Goal: Task Accomplishment & Management: Manage account settings

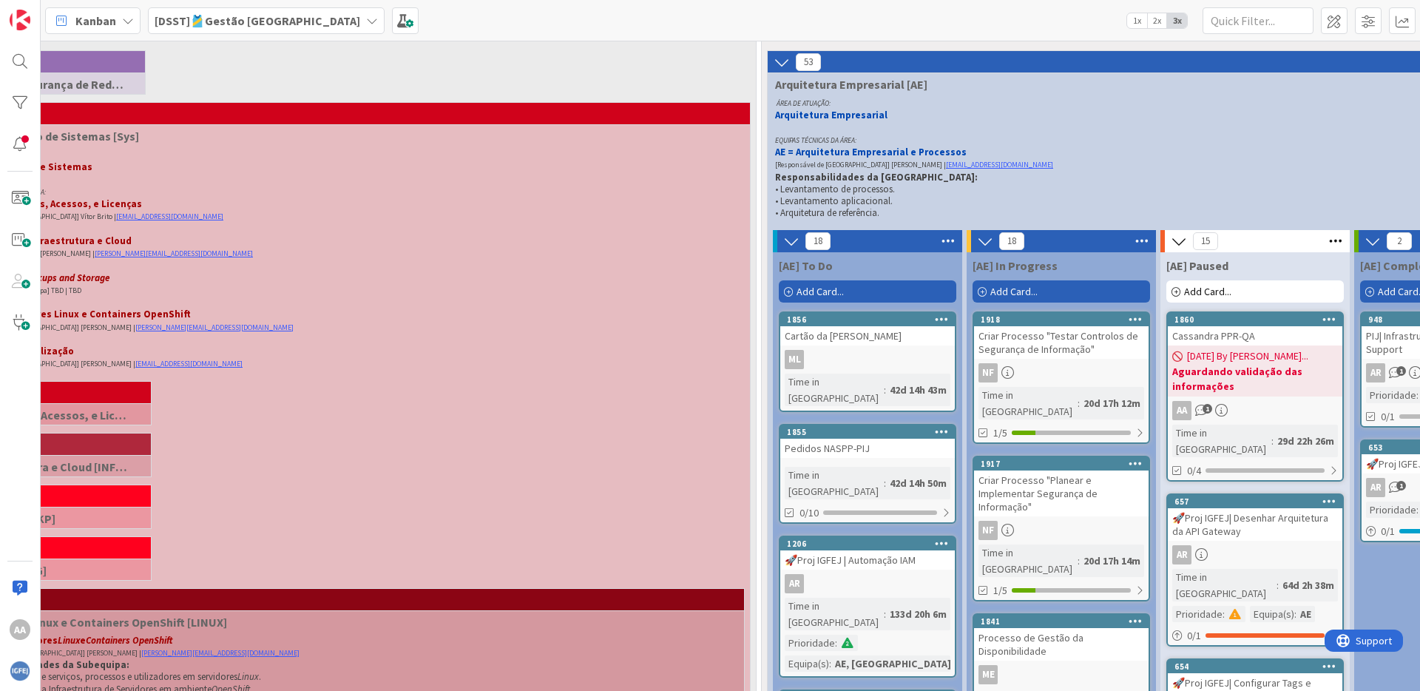
scroll to position [302, 249]
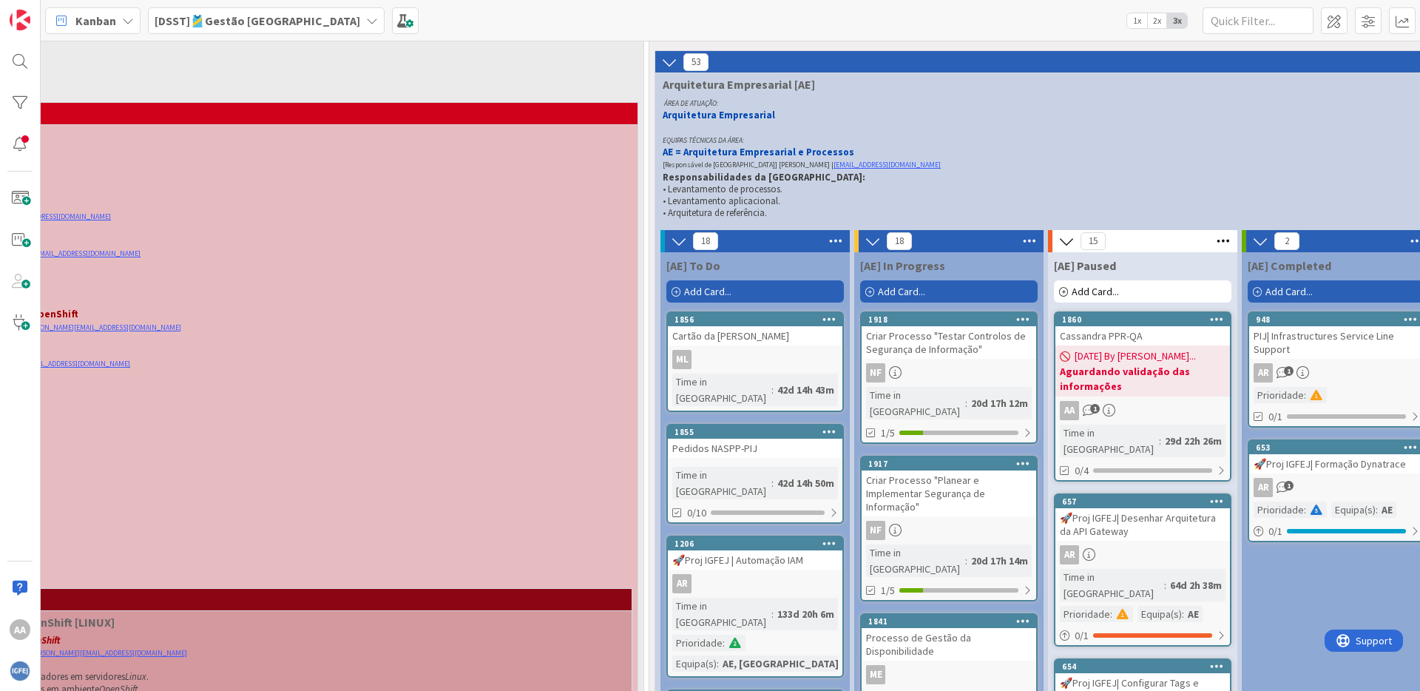
click at [1144, 384] on b "Aguardando validação das informações" at bounding box center [1143, 379] width 166 height 30
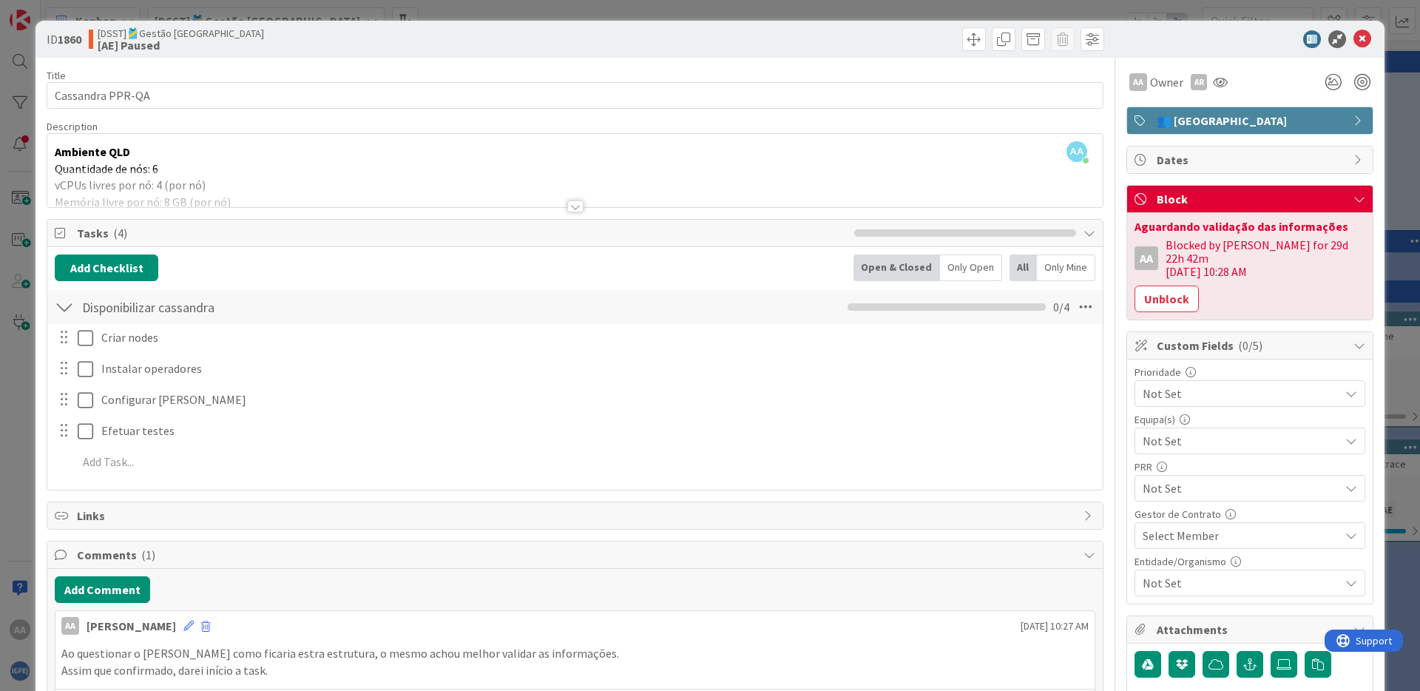
click at [567, 206] on div at bounding box center [575, 206] width 16 height 12
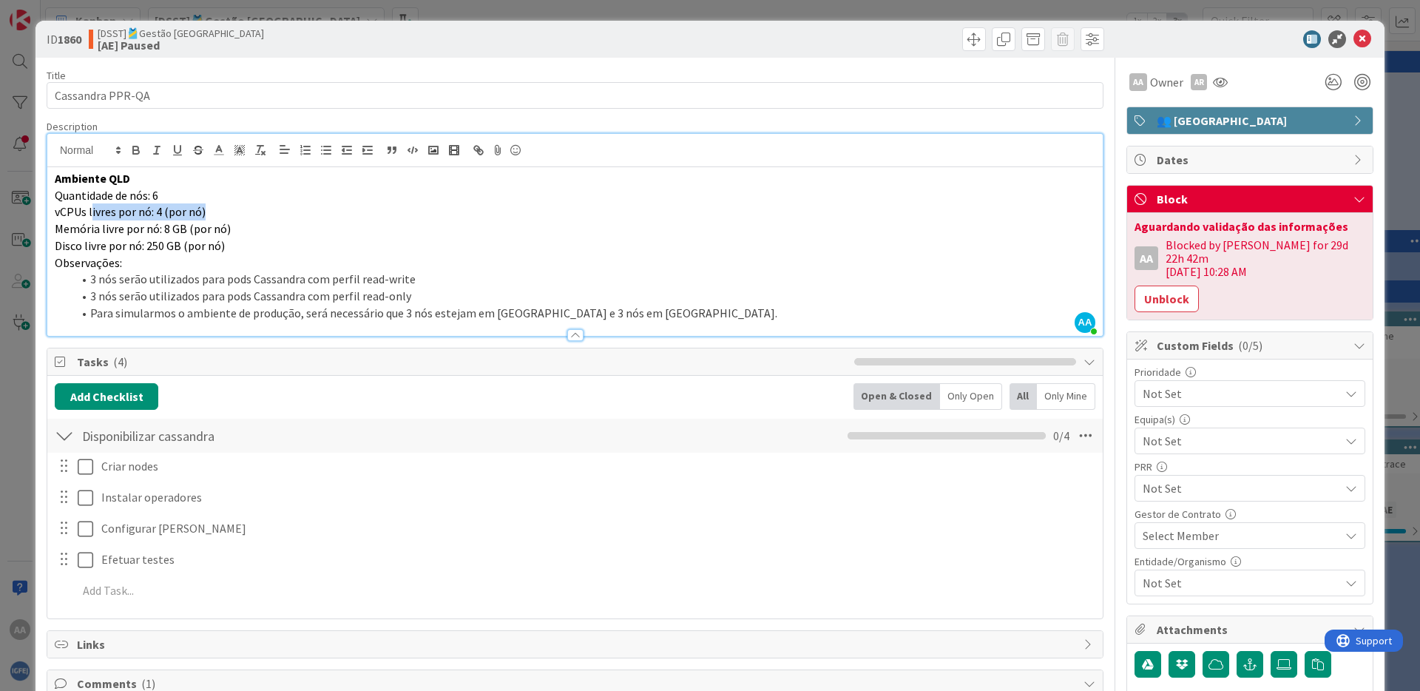
drag, startPoint x: 172, startPoint y: 214, endPoint x: 90, endPoint y: 212, distance: 82.1
click at [90, 212] on p "vCPUs livres por nó: 4 (por nó)" at bounding box center [575, 211] width 1041 height 17
click at [208, 207] on p "vCPUs livres por nó: 4 (por nó)" at bounding box center [575, 211] width 1041 height 17
click at [171, 189] on p "Quantidade de nós: 6" at bounding box center [575, 195] width 1041 height 17
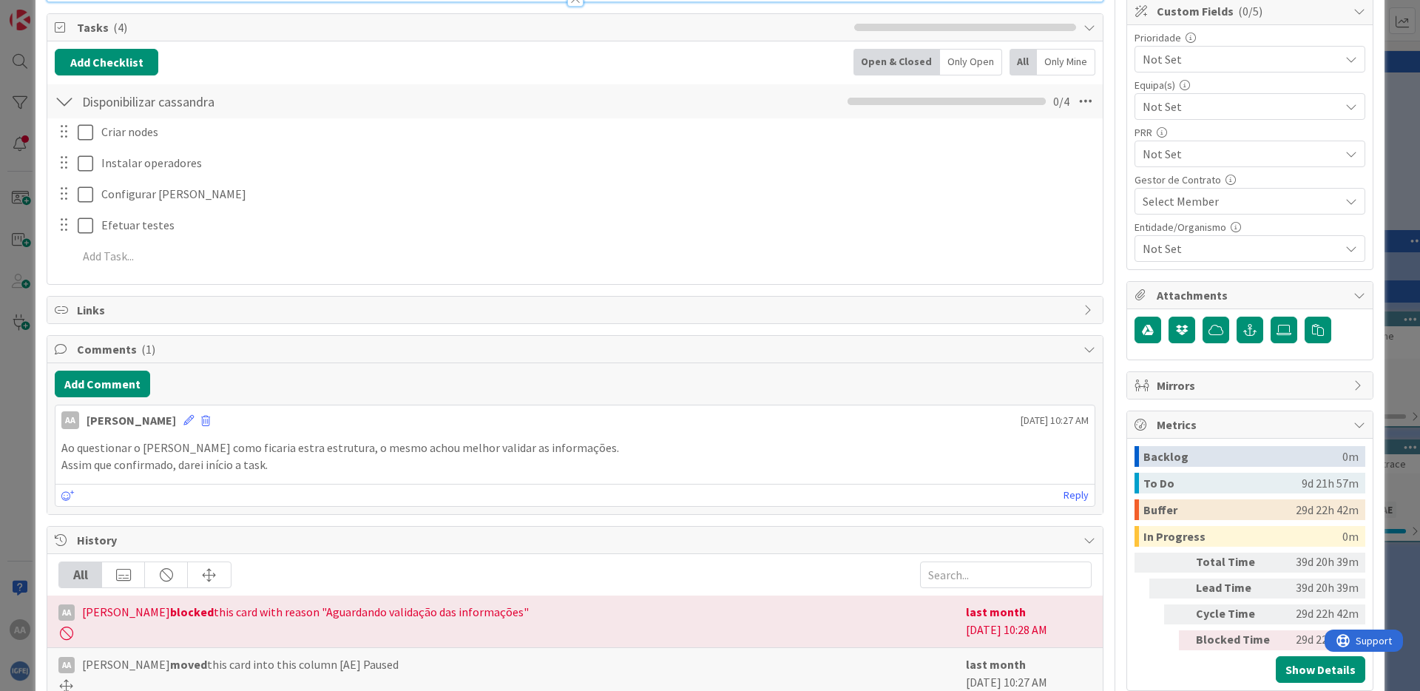
scroll to position [48, 0]
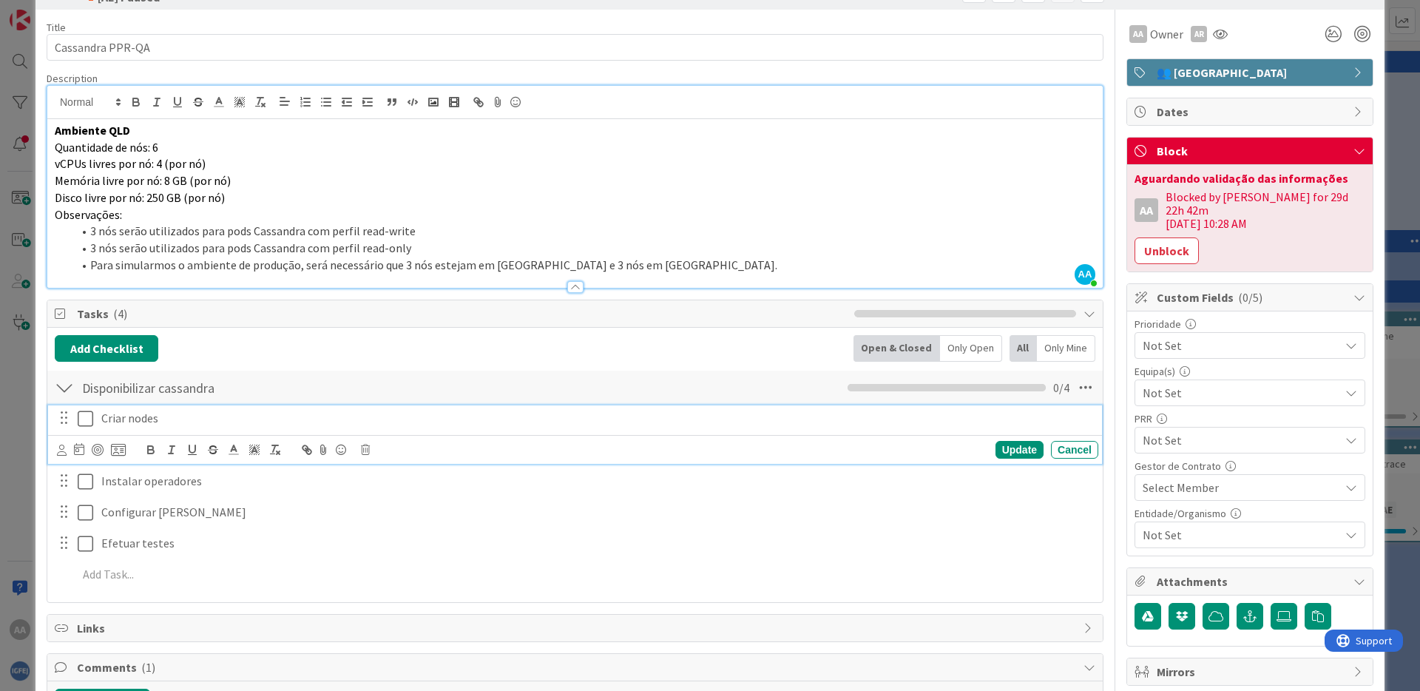
click at [89, 419] on icon at bounding box center [86, 419] width 16 height 18
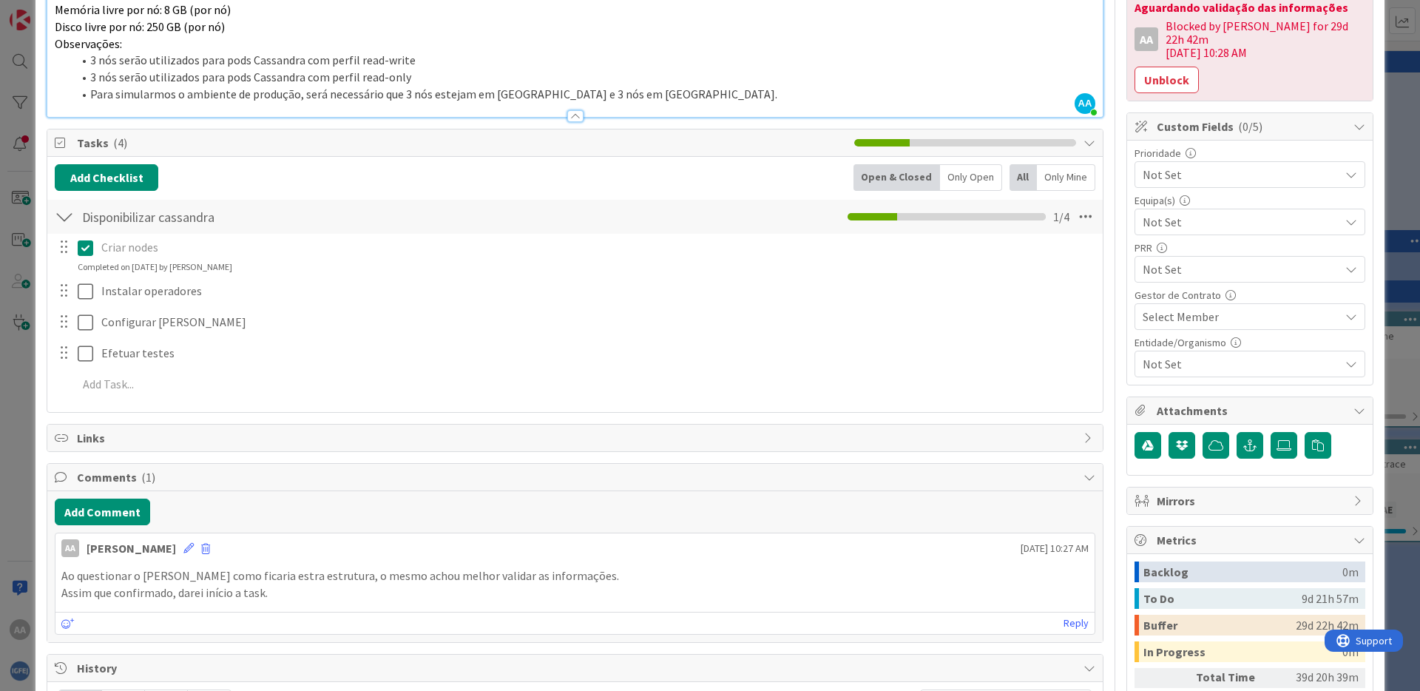
scroll to position [50, 0]
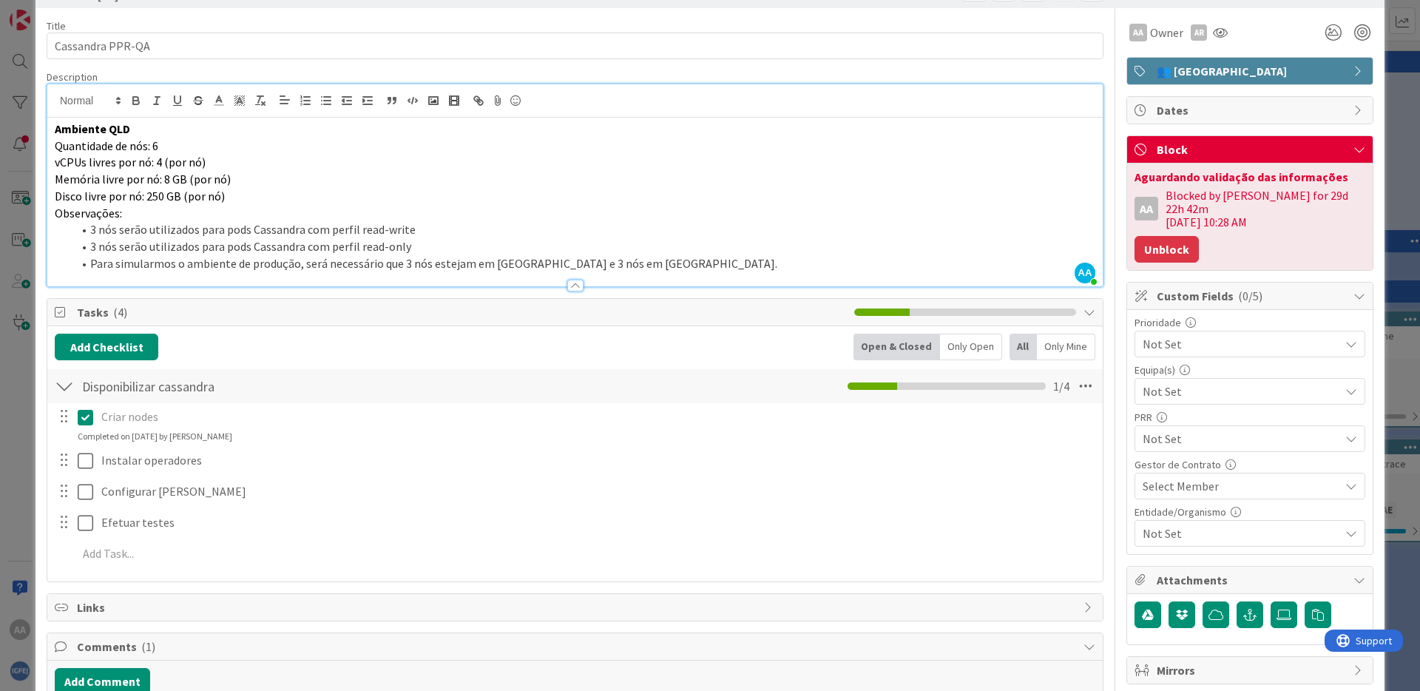
click at [1160, 236] on button "Unblock" at bounding box center [1167, 249] width 64 height 27
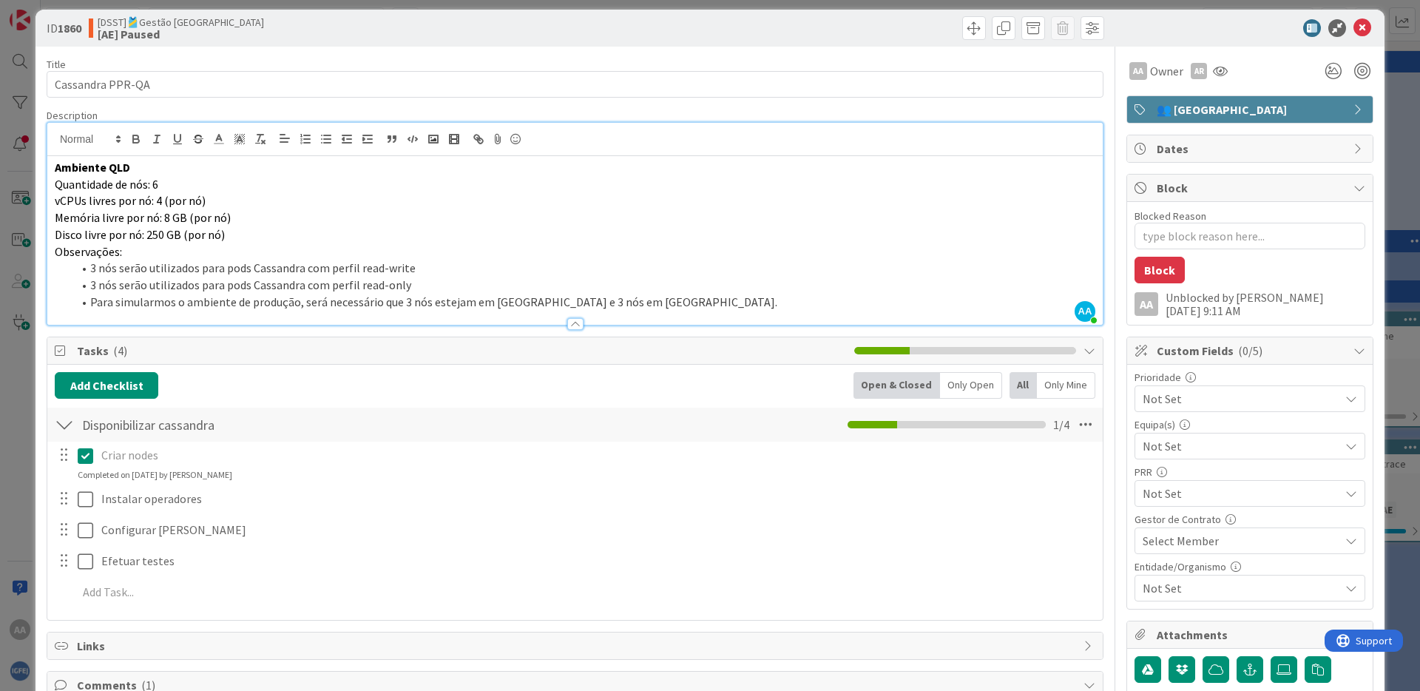
scroll to position [1, 0]
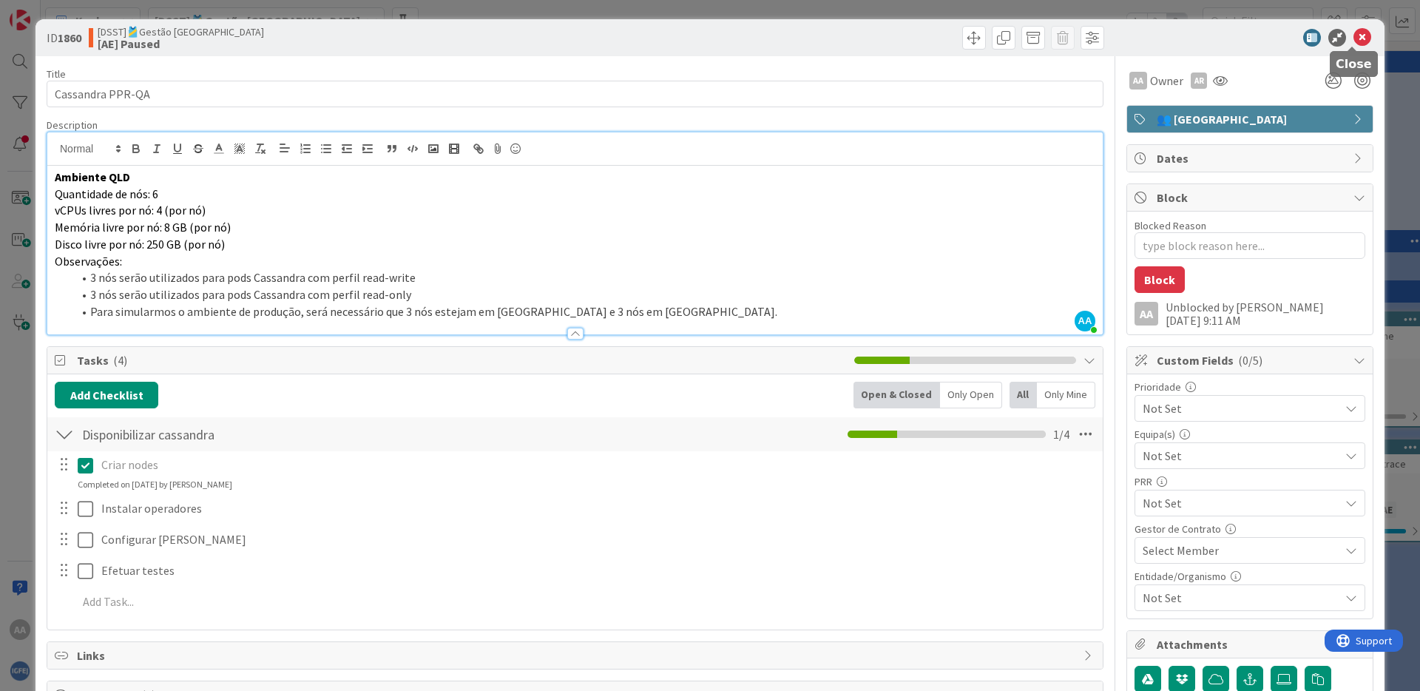
click at [1331, 37] on icon at bounding box center [1363, 38] width 18 height 18
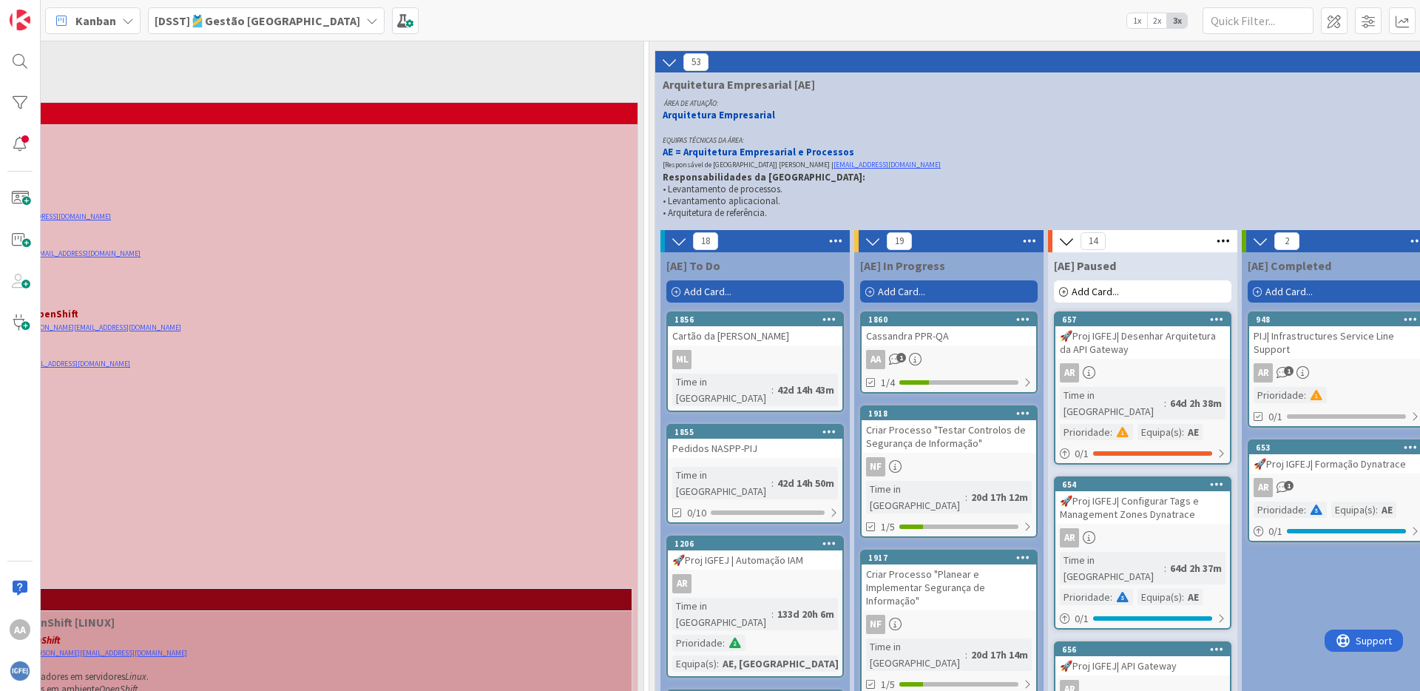
click at [961, 337] on div "Cassandra PPR-QA" at bounding box center [949, 335] width 175 height 19
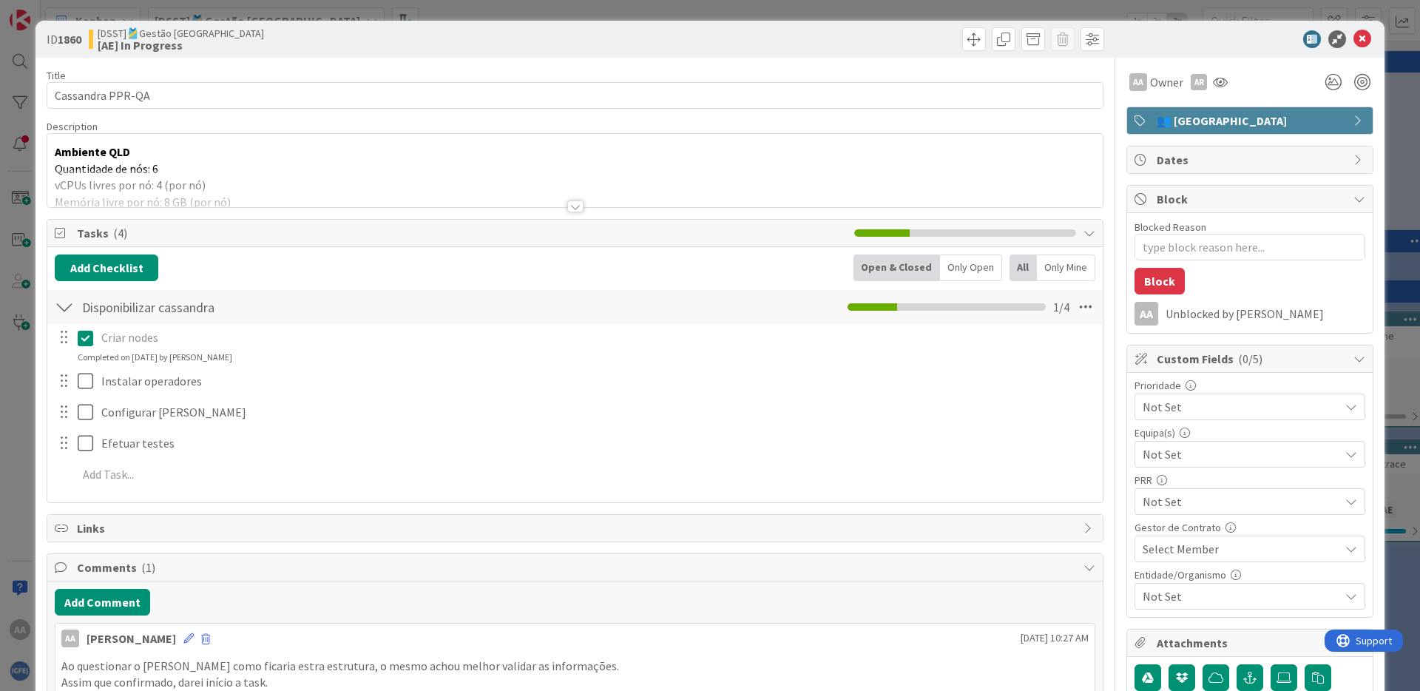
type textarea "x"
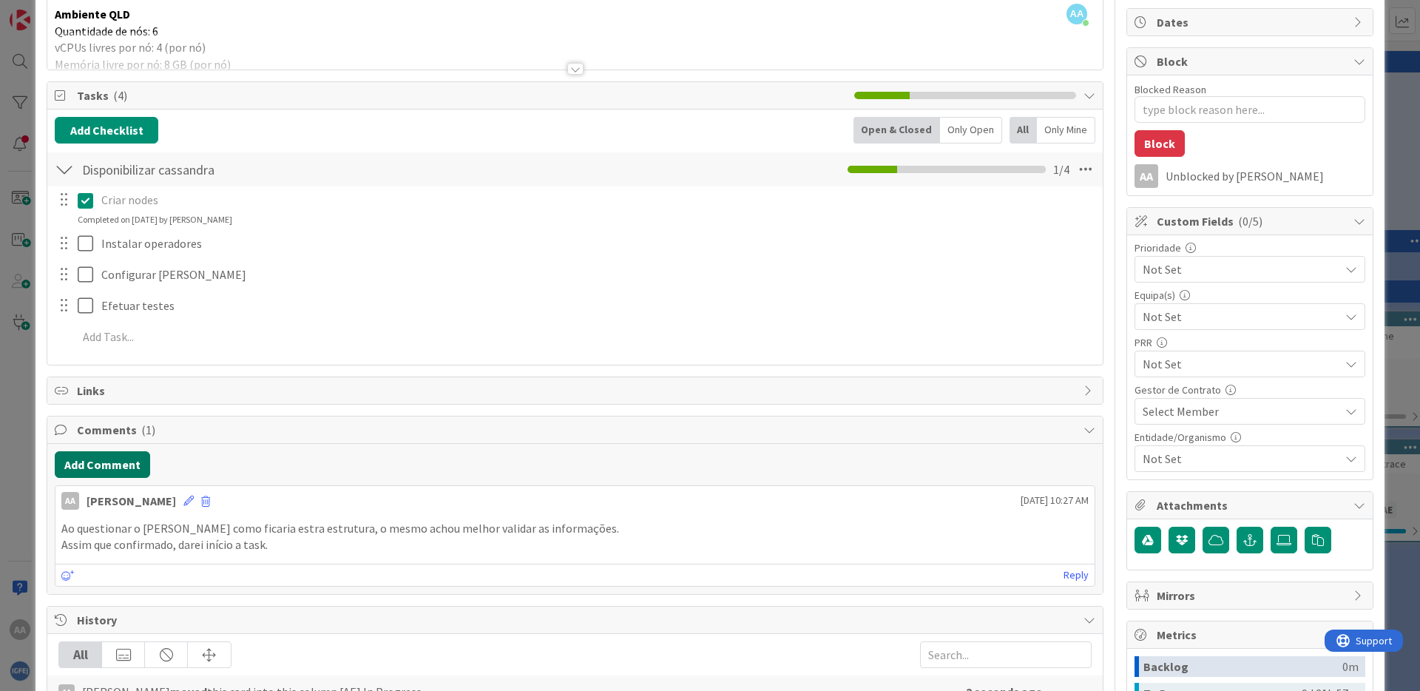
click at [96, 466] on button "Add Comment" at bounding box center [102, 464] width 95 height 27
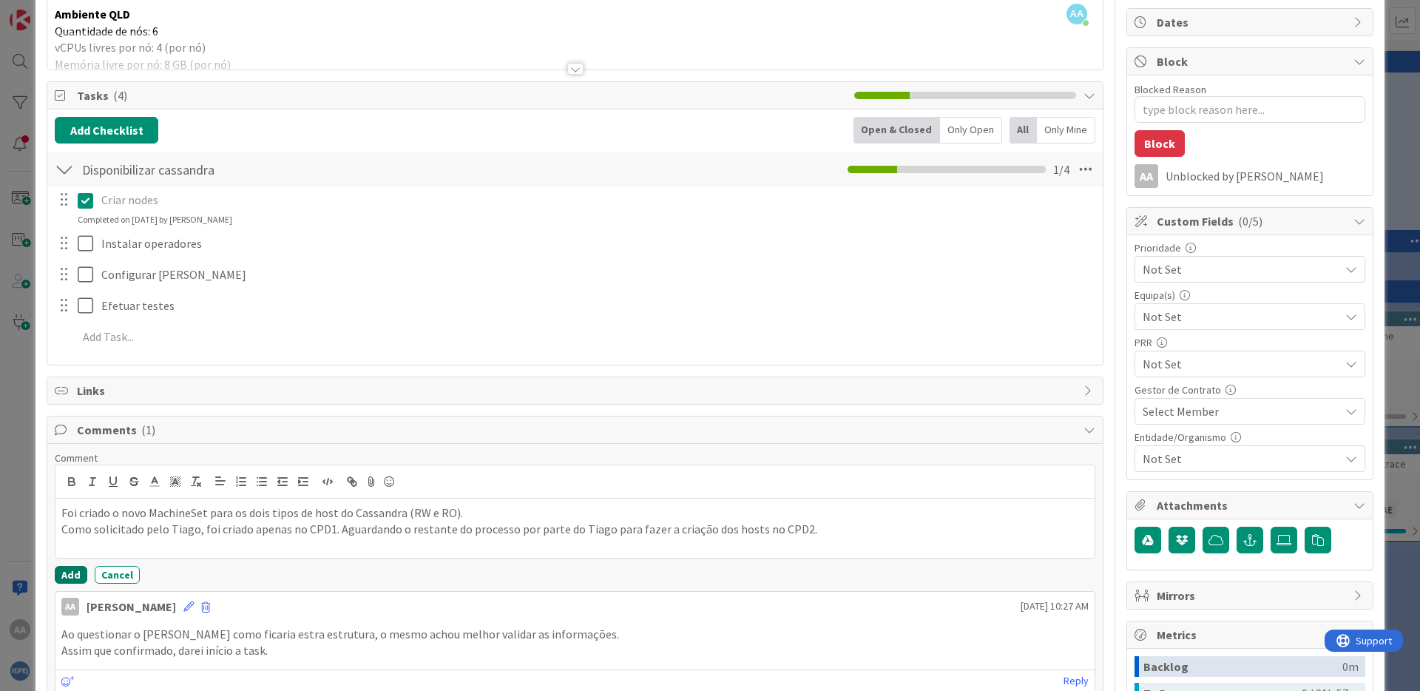
click at [75, 573] on button "Add" at bounding box center [71, 575] width 33 height 18
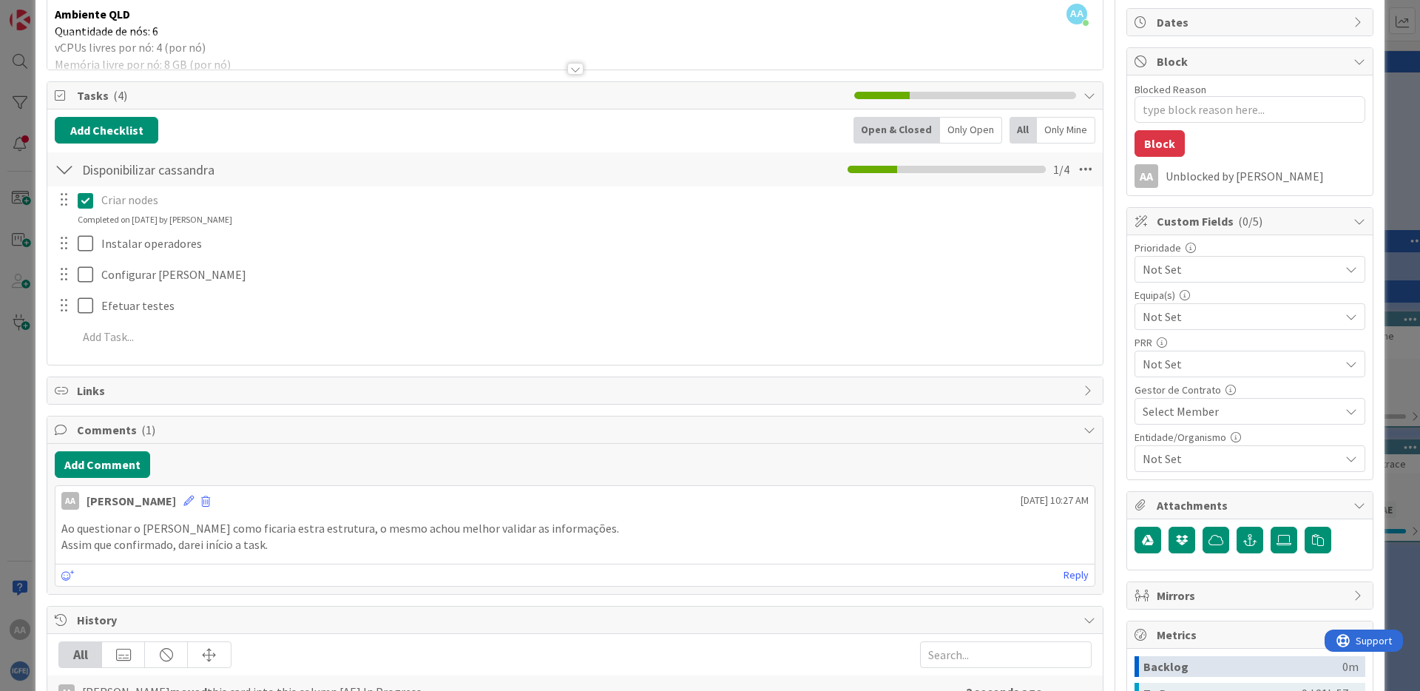
type textarea "x"
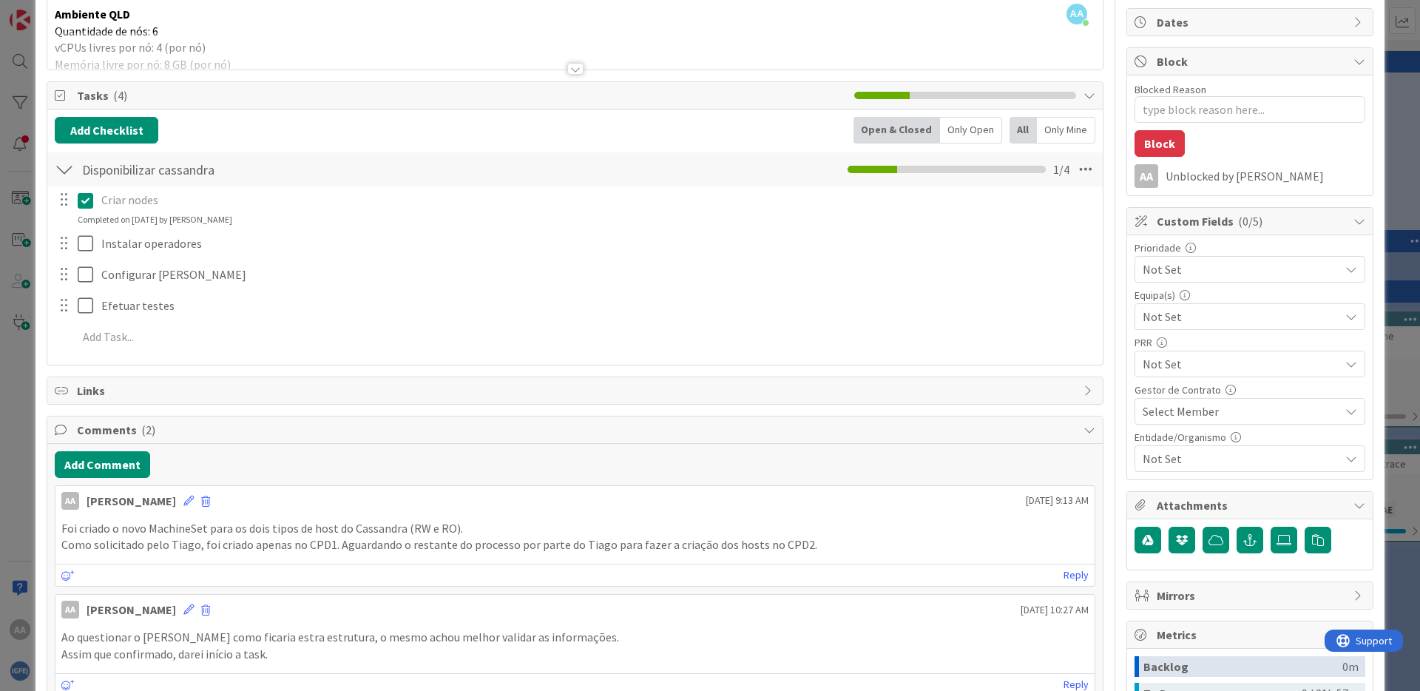
scroll to position [0, 0]
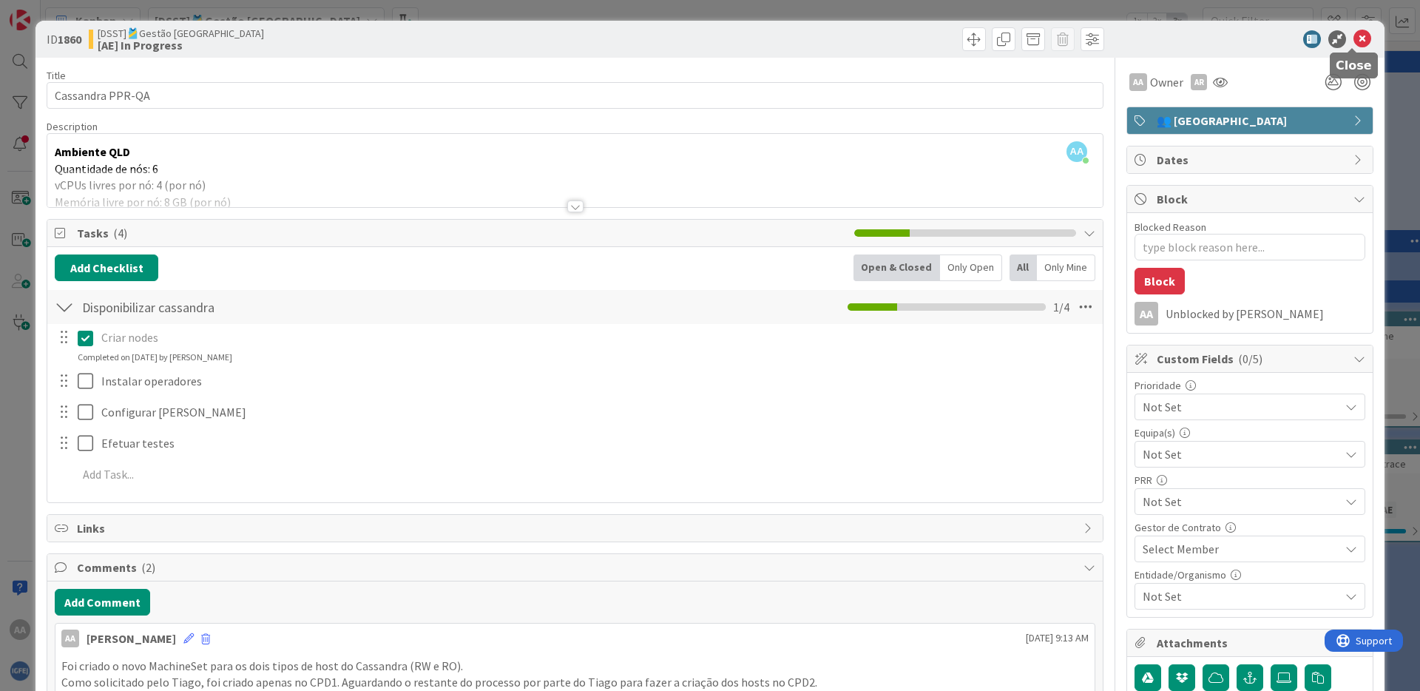
click at [1331, 40] on icon at bounding box center [1363, 39] width 18 height 18
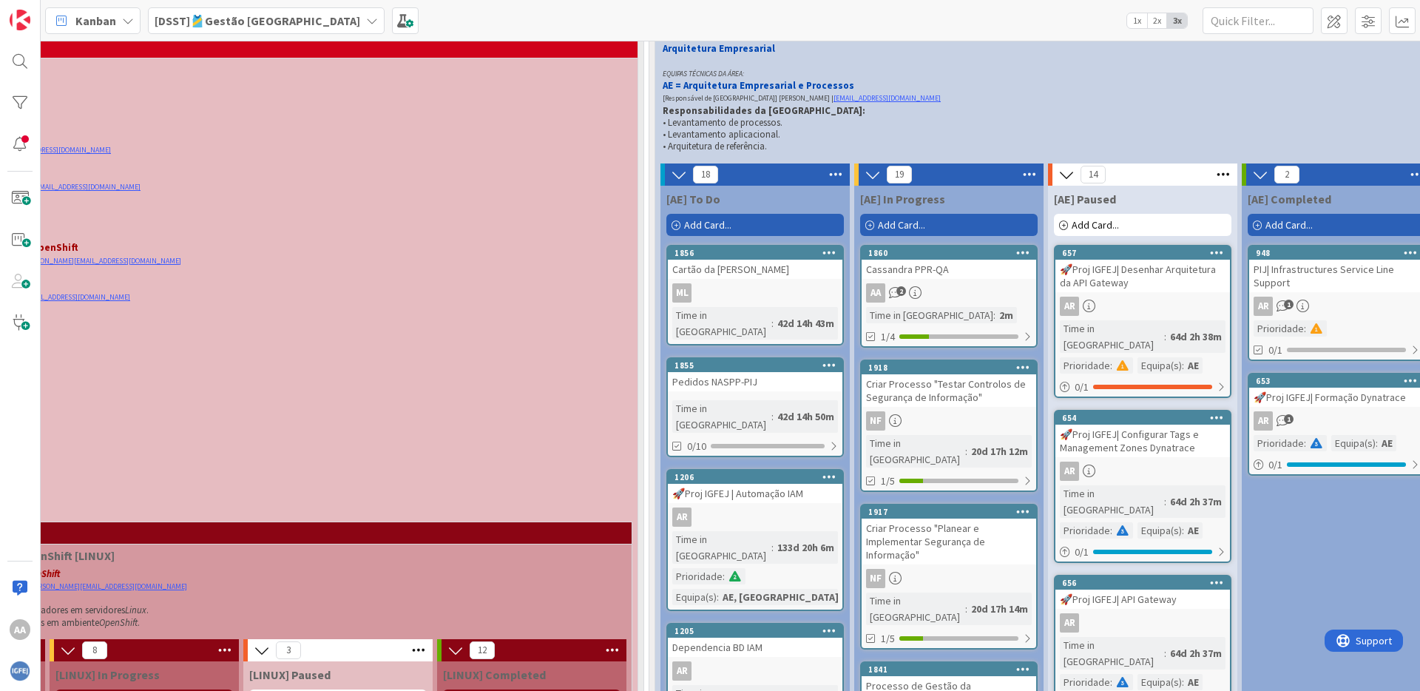
scroll to position [388, 249]
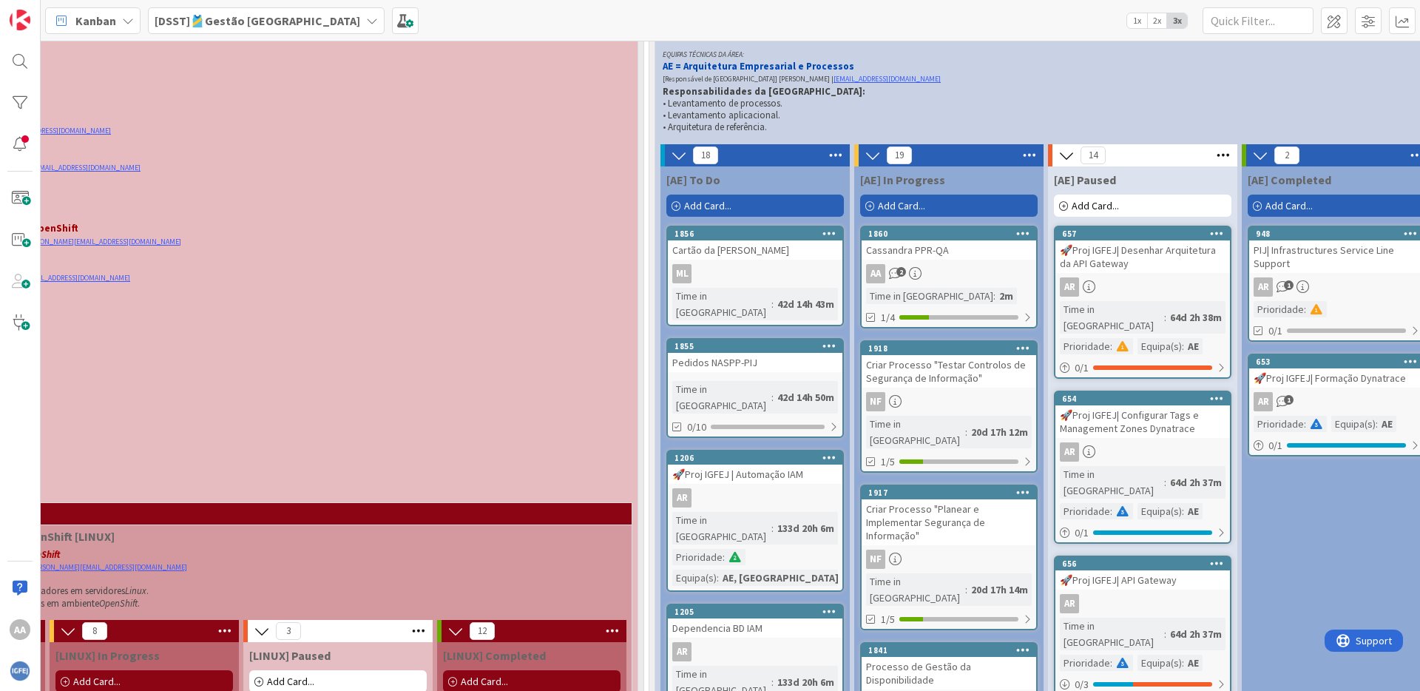
click at [366, 21] on icon at bounding box center [372, 21] width 12 height 12
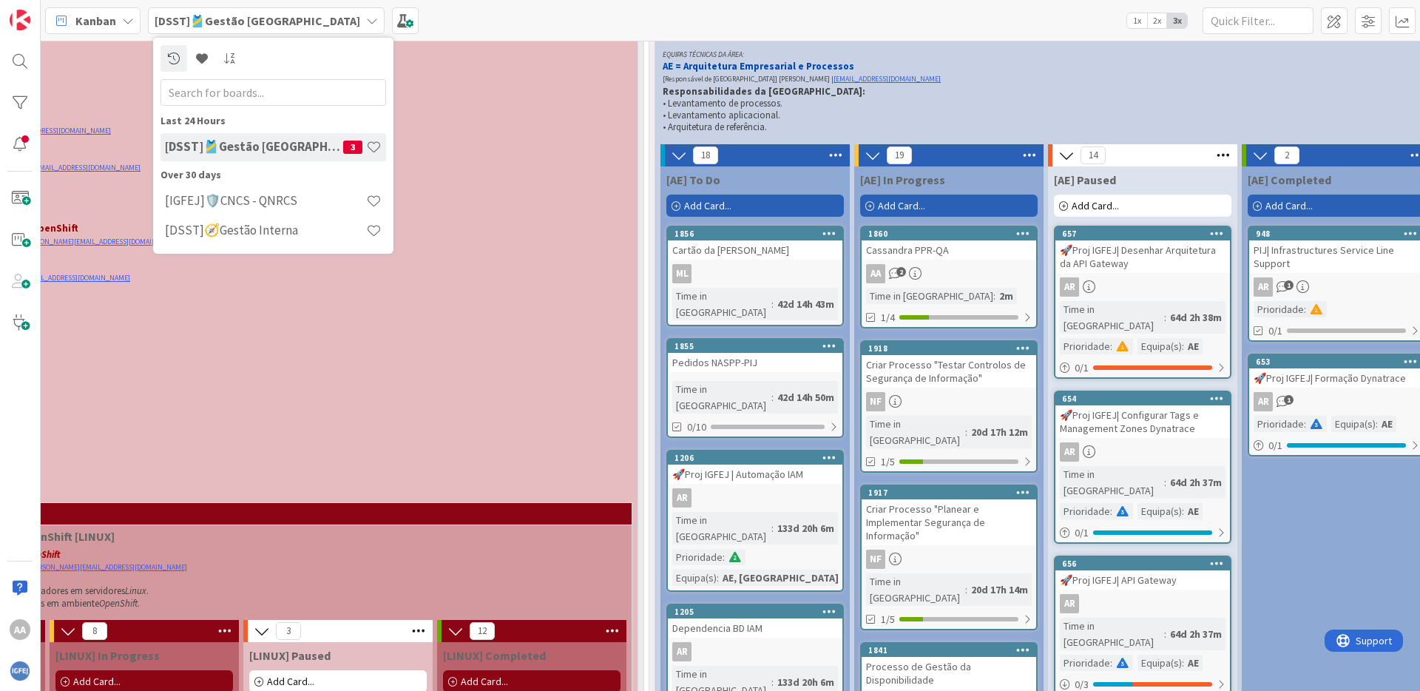
click at [366, 21] on icon at bounding box center [372, 21] width 12 height 12
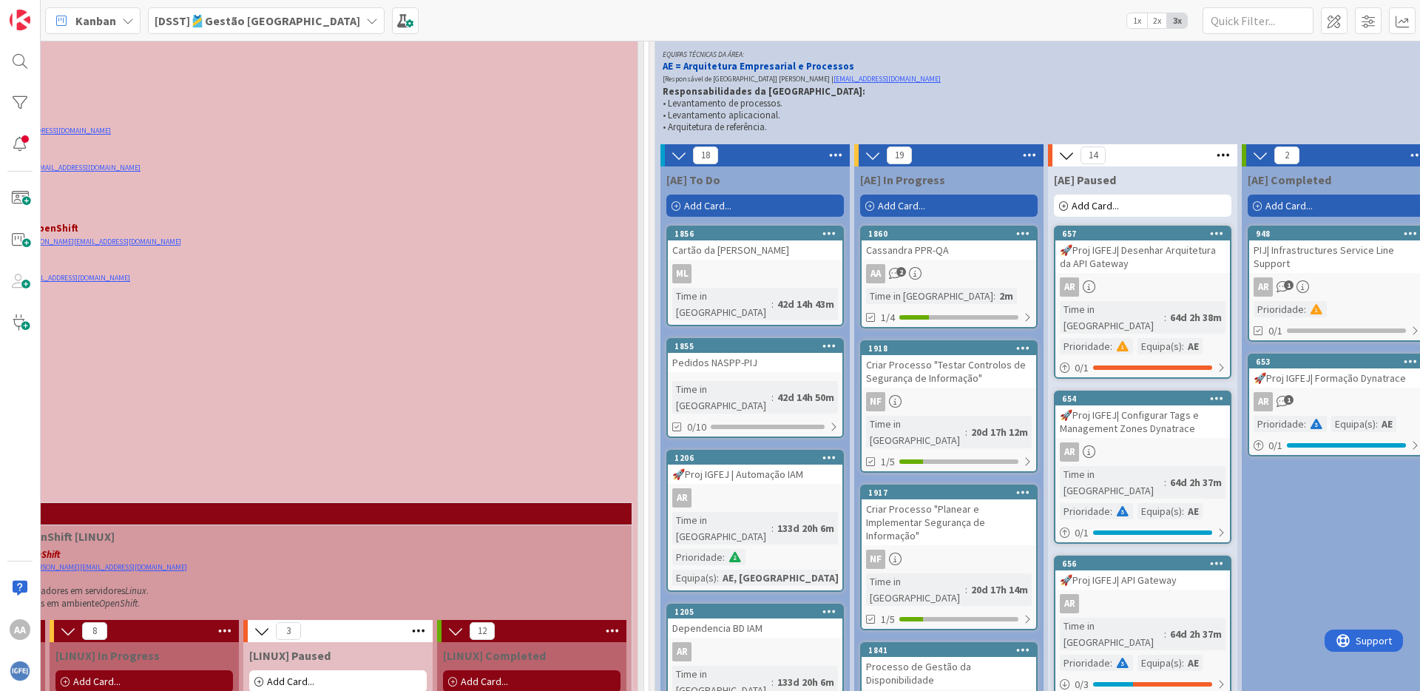
click at [132, 26] on icon at bounding box center [128, 21] width 12 height 12
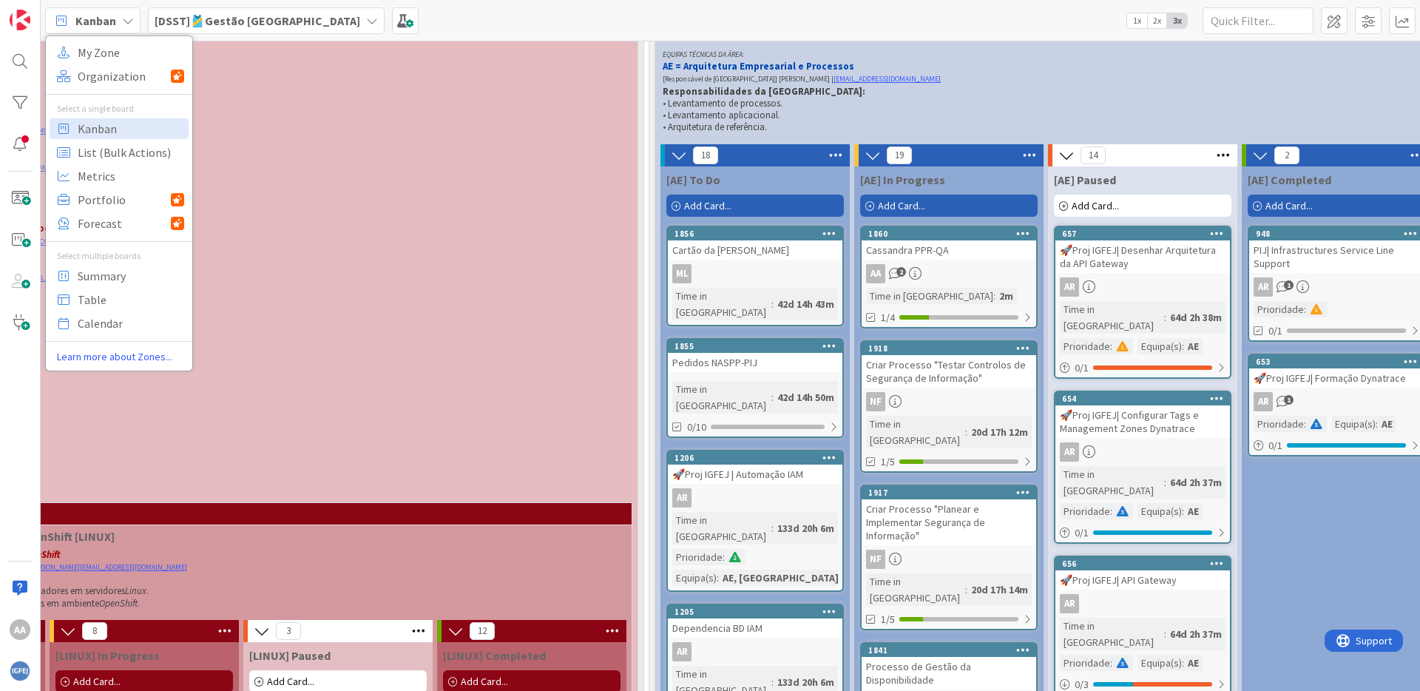
click at [132, 24] on icon at bounding box center [128, 21] width 12 height 12
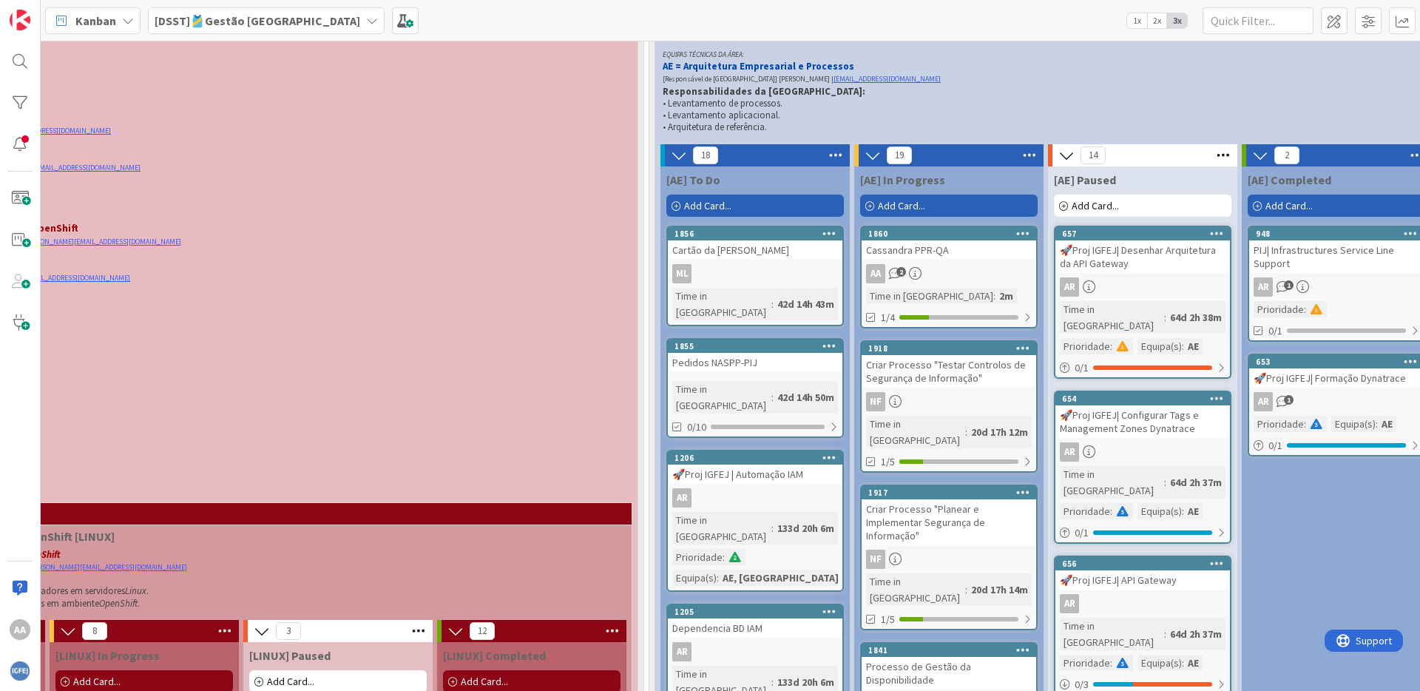
click at [1151, 23] on span "2x" at bounding box center [1157, 20] width 20 height 15
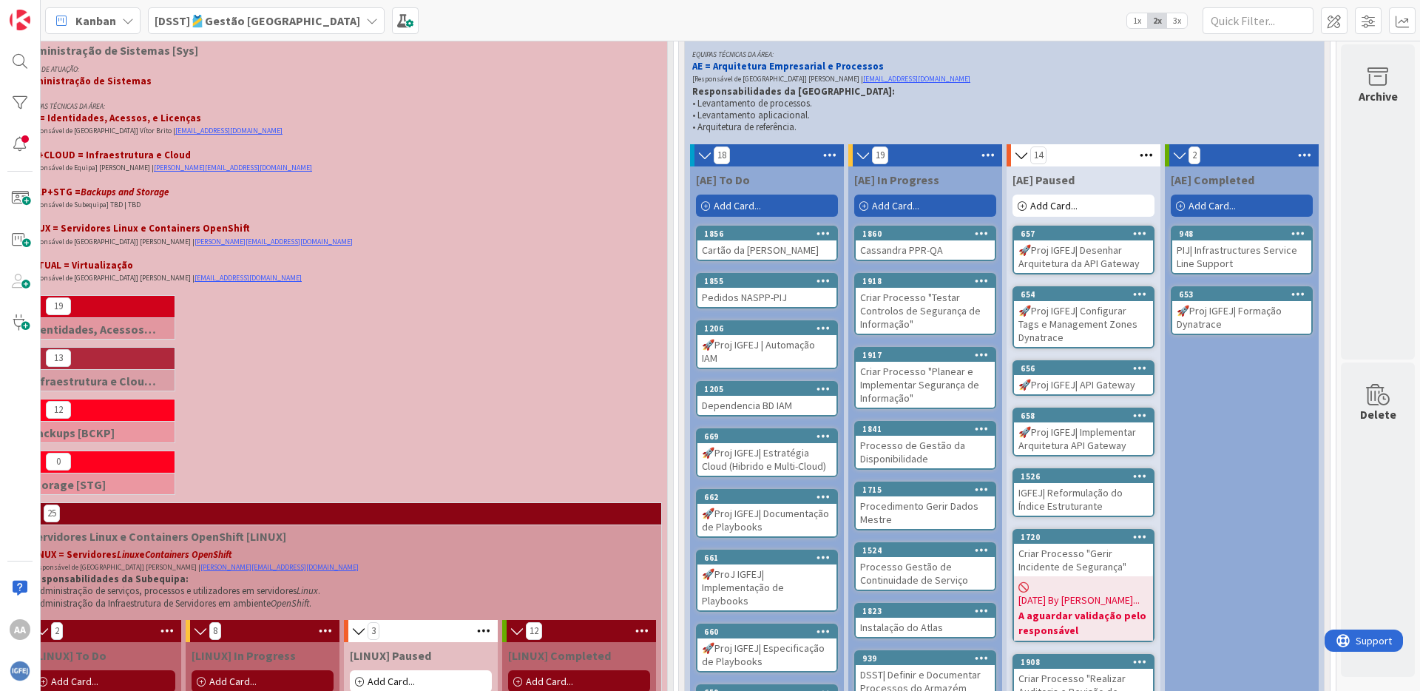
scroll to position [388, 89]
click at [1132, 24] on span "1x" at bounding box center [1137, 20] width 20 height 15
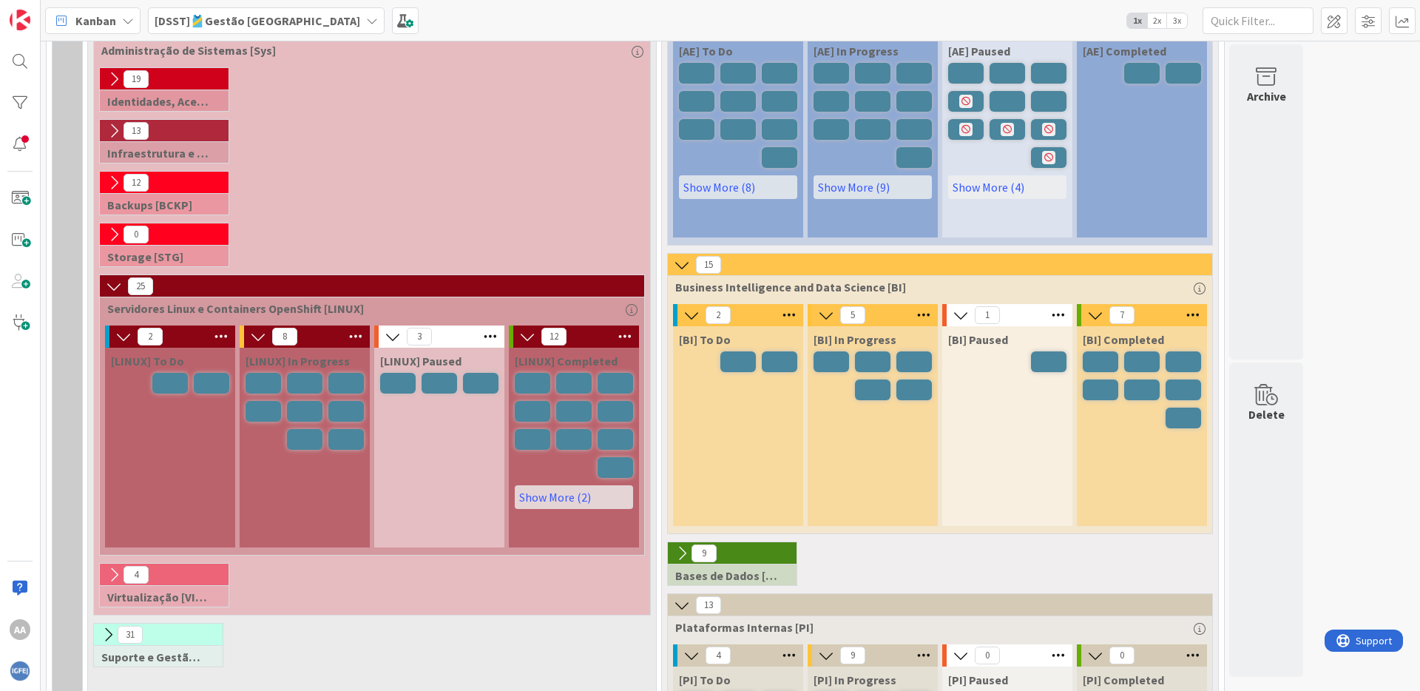
click at [1161, 22] on span "2x" at bounding box center [1157, 20] width 20 height 15
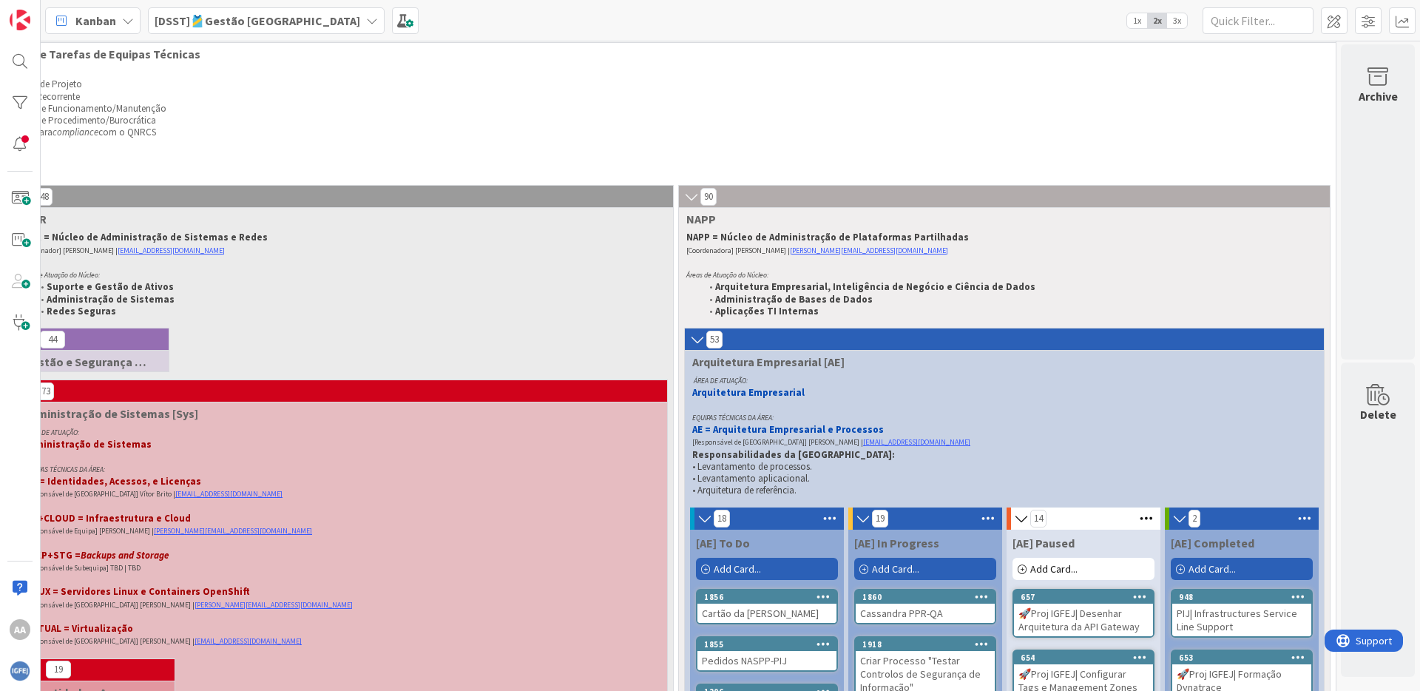
scroll to position [0, 89]
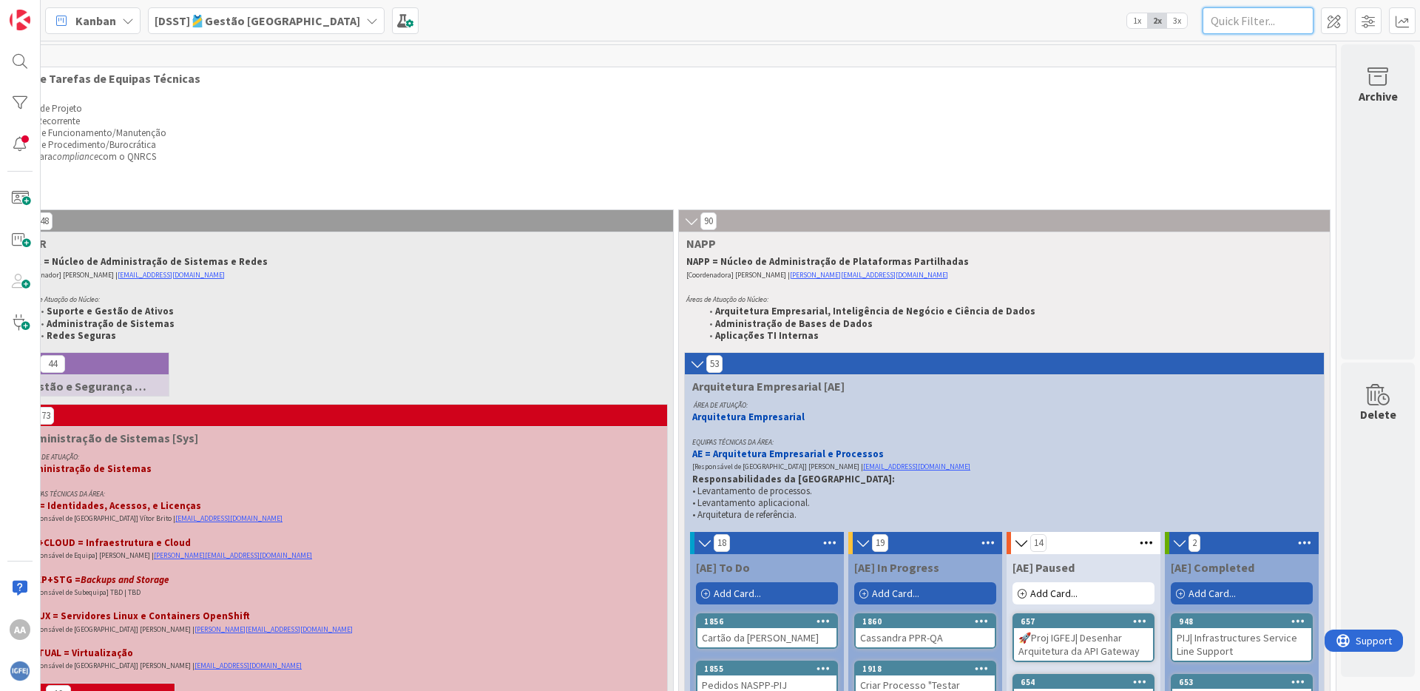
click at [1284, 19] on input "text" at bounding box center [1258, 20] width 111 height 27
click at [1330, 20] on span at bounding box center [1334, 20] width 27 height 27
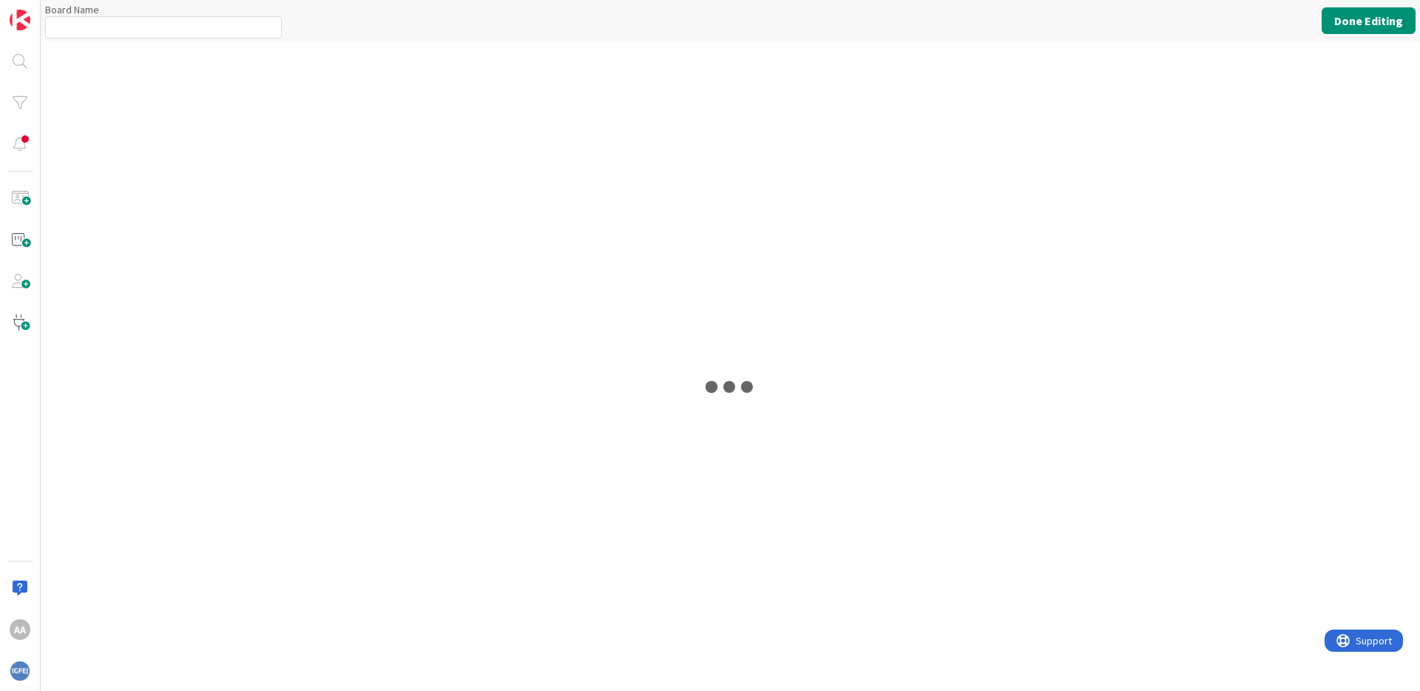
type input "[DSST]🎽Gestão [GEOGRAPHIC_DATA]"
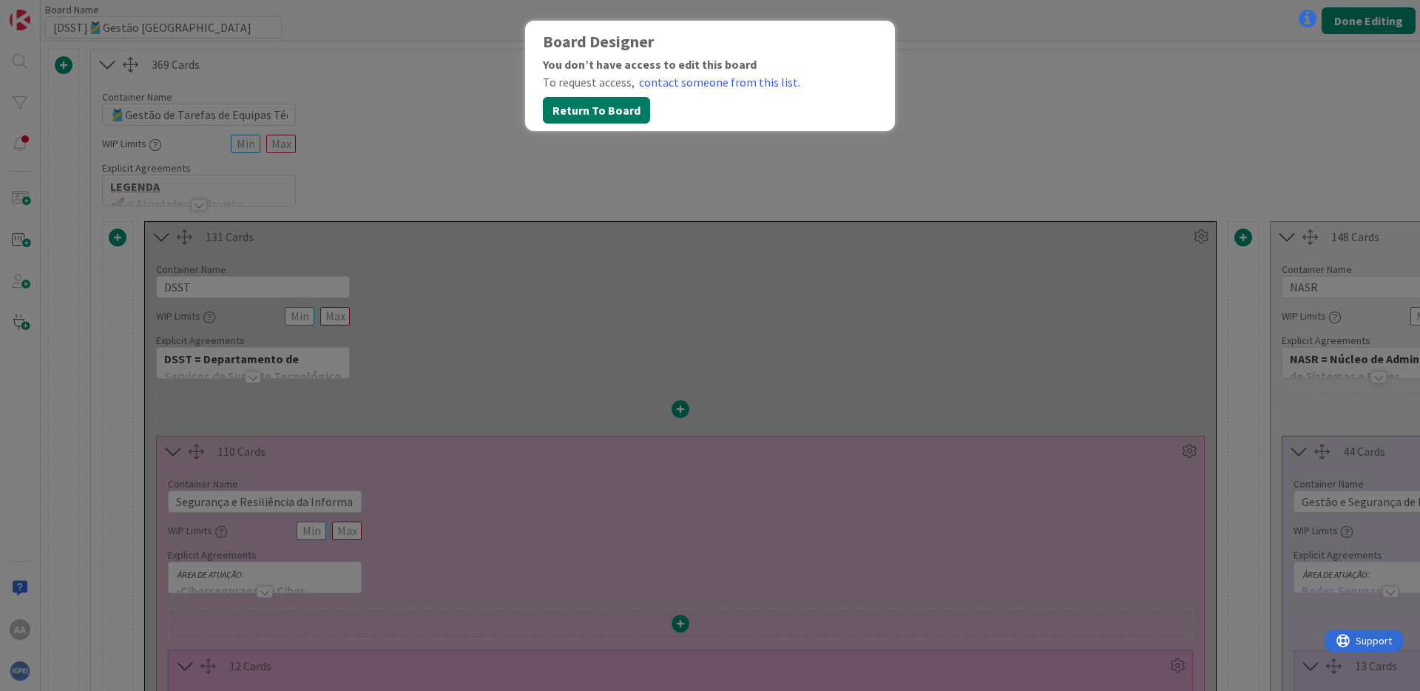
click at [598, 109] on button "Return To Board" at bounding box center [596, 110] width 107 height 27
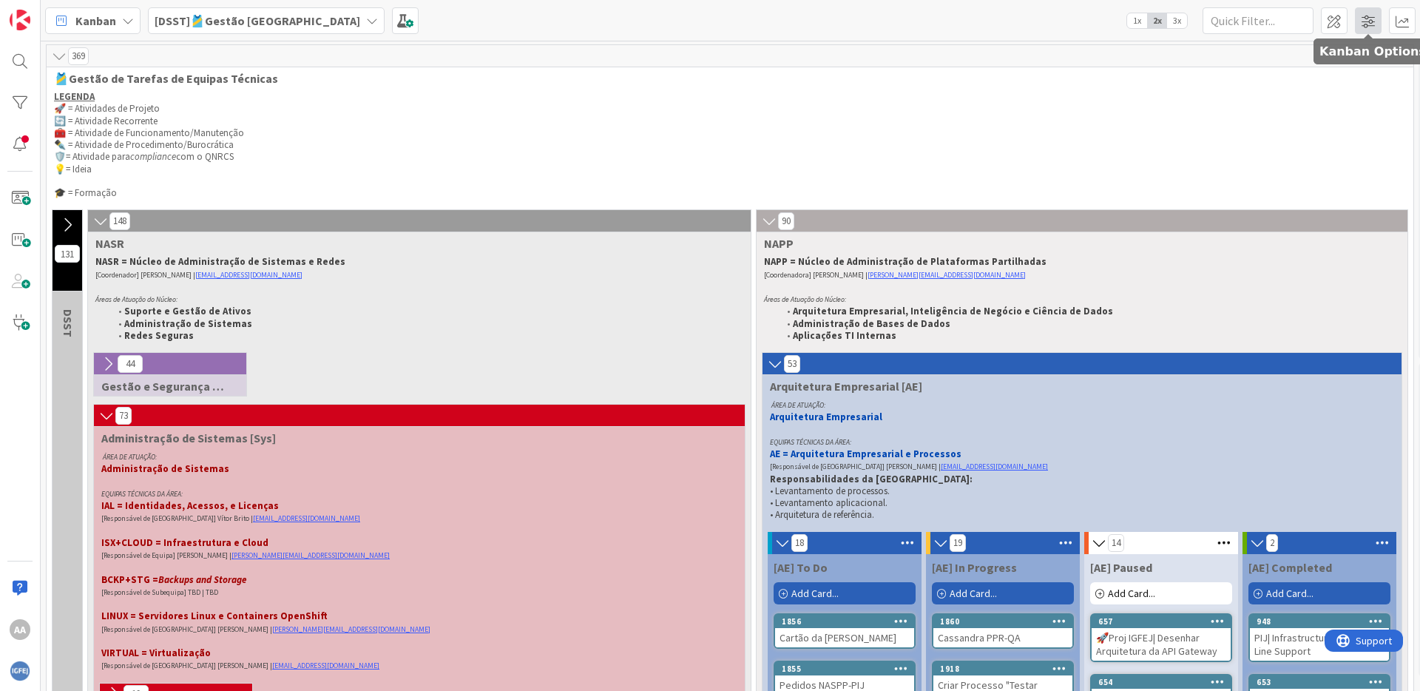
click at [1331, 15] on span at bounding box center [1368, 20] width 27 height 27
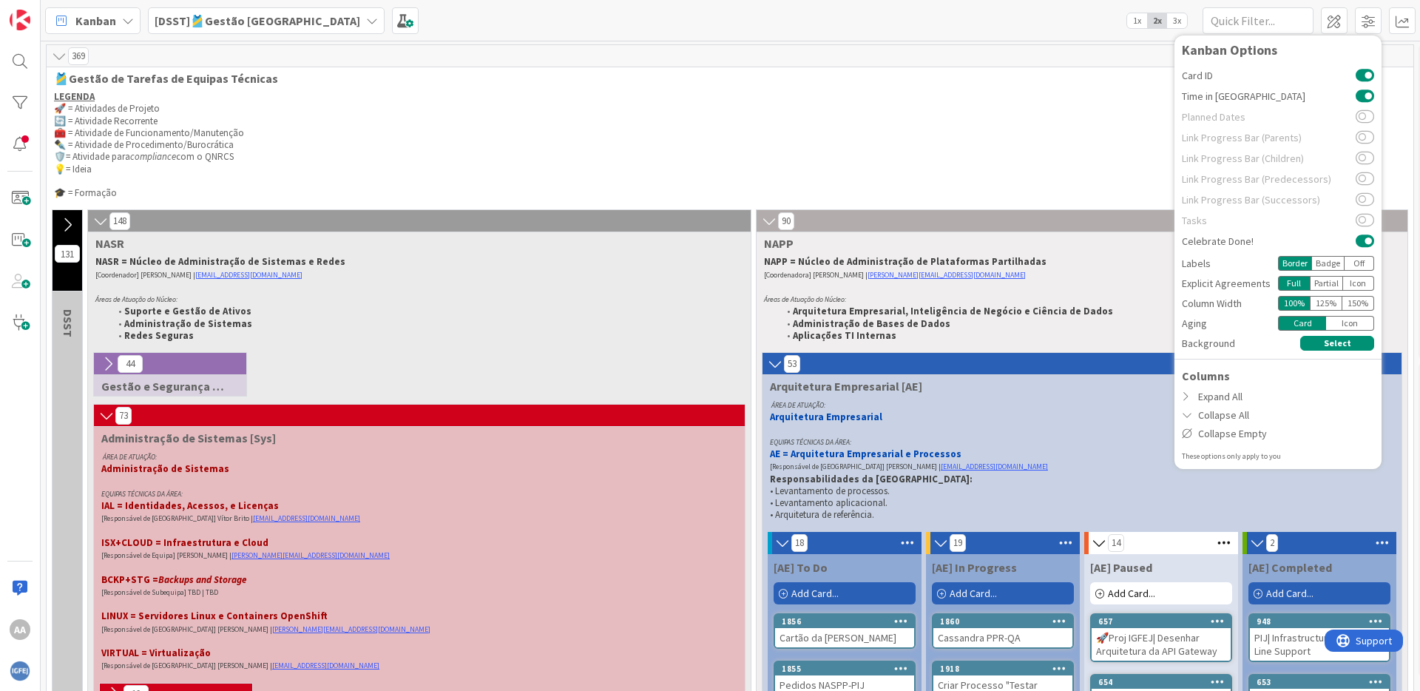
click at [1143, 47] on div "369" at bounding box center [730, 56] width 1367 height 22
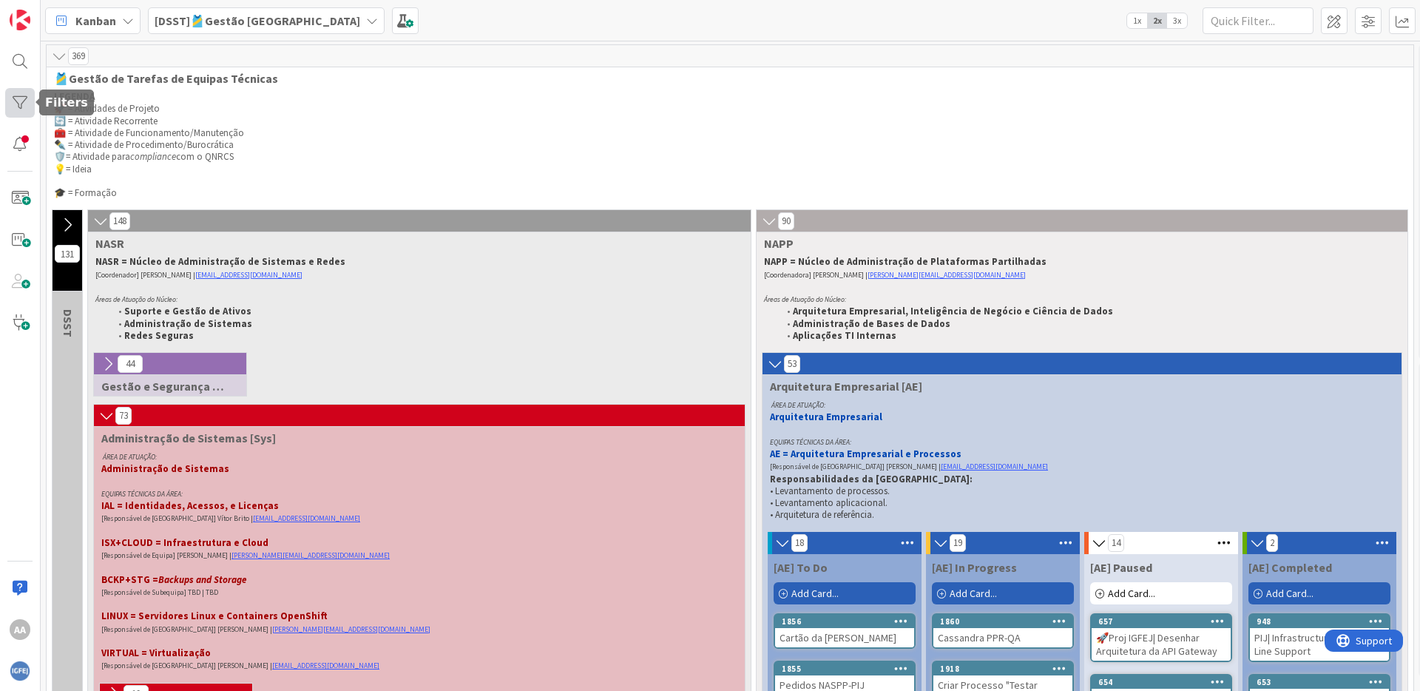
click at [18, 101] on div at bounding box center [20, 103] width 30 height 30
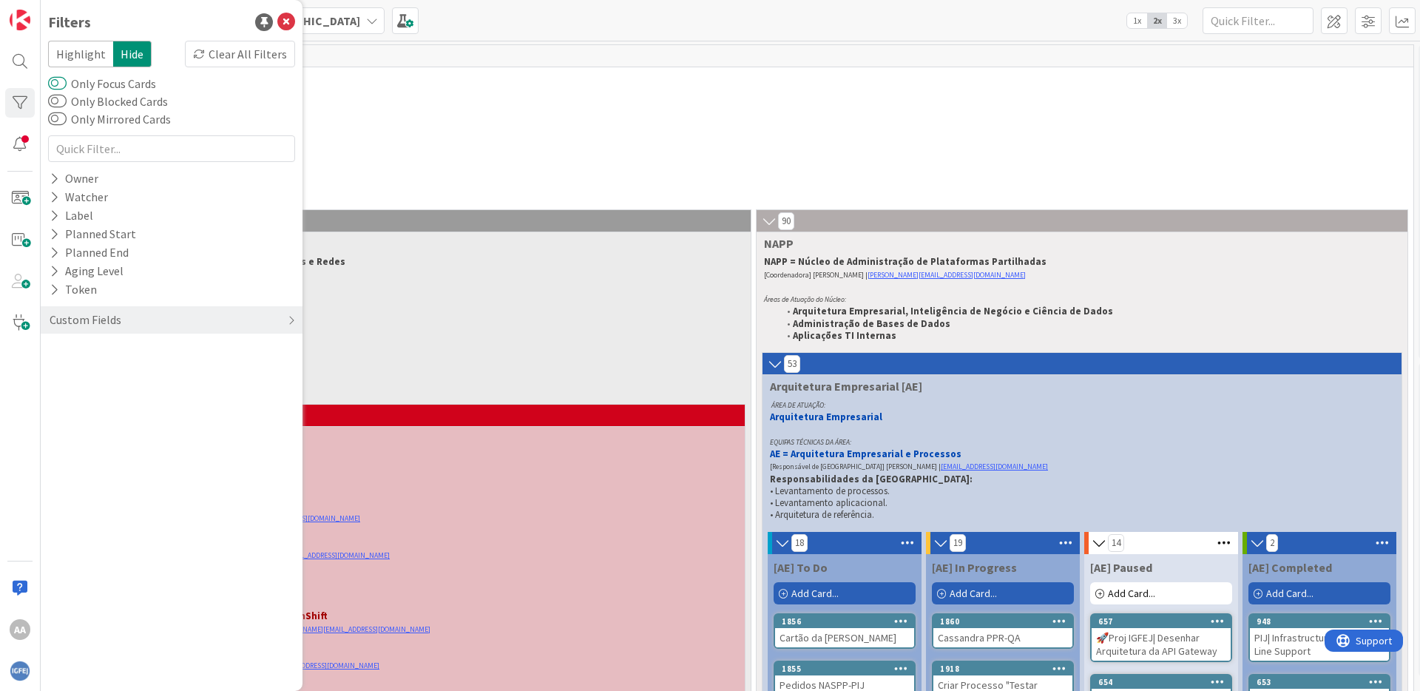
click at [61, 81] on button "Only Focus Cards" at bounding box center [57, 83] width 18 height 15
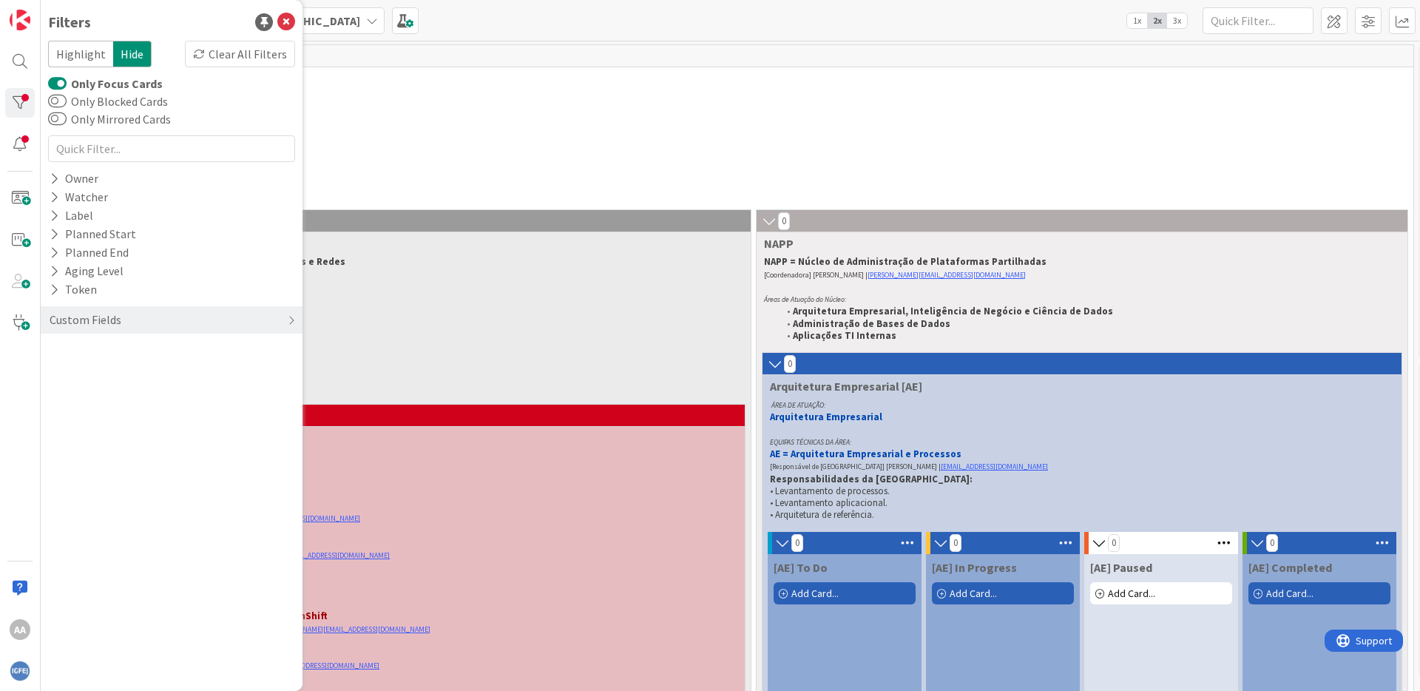
click at [331, 74] on span "🎽Gestão de Tarefas de Equipas Técnicas" at bounding box center [724, 78] width 1341 height 15
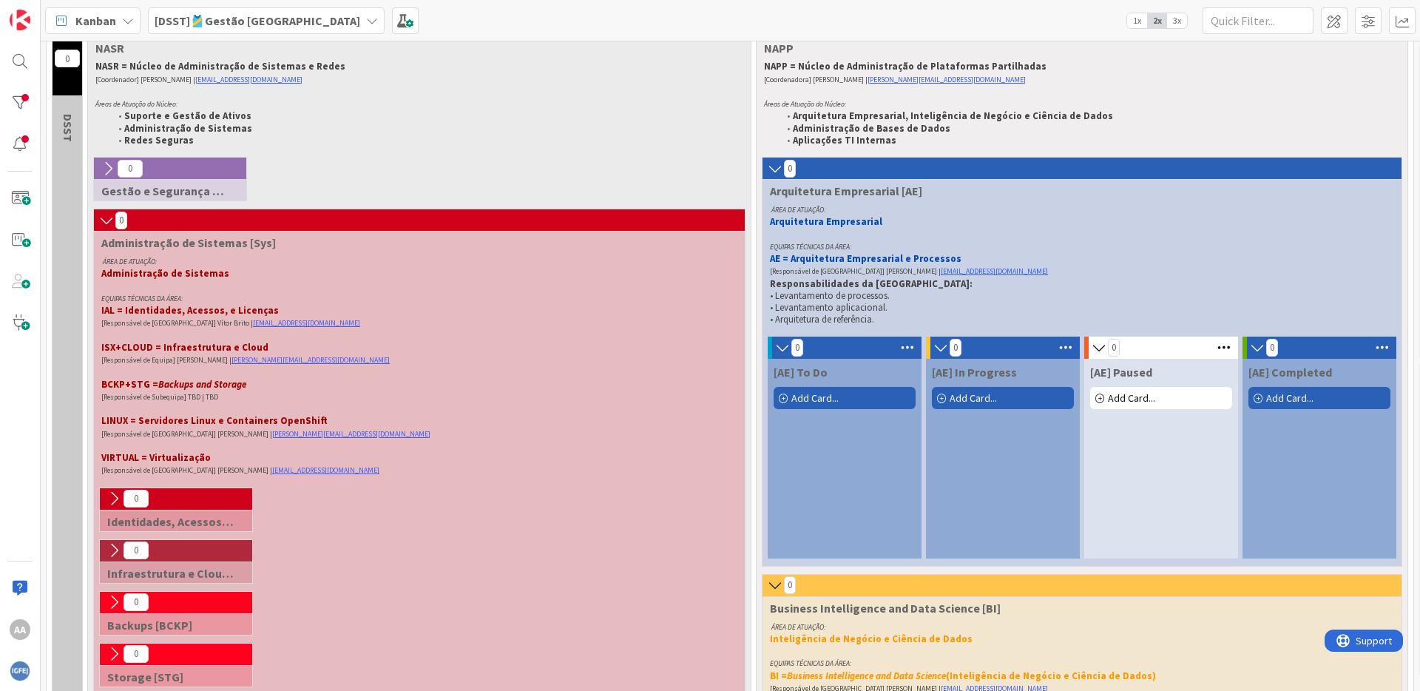
scroll to position [135, 0]
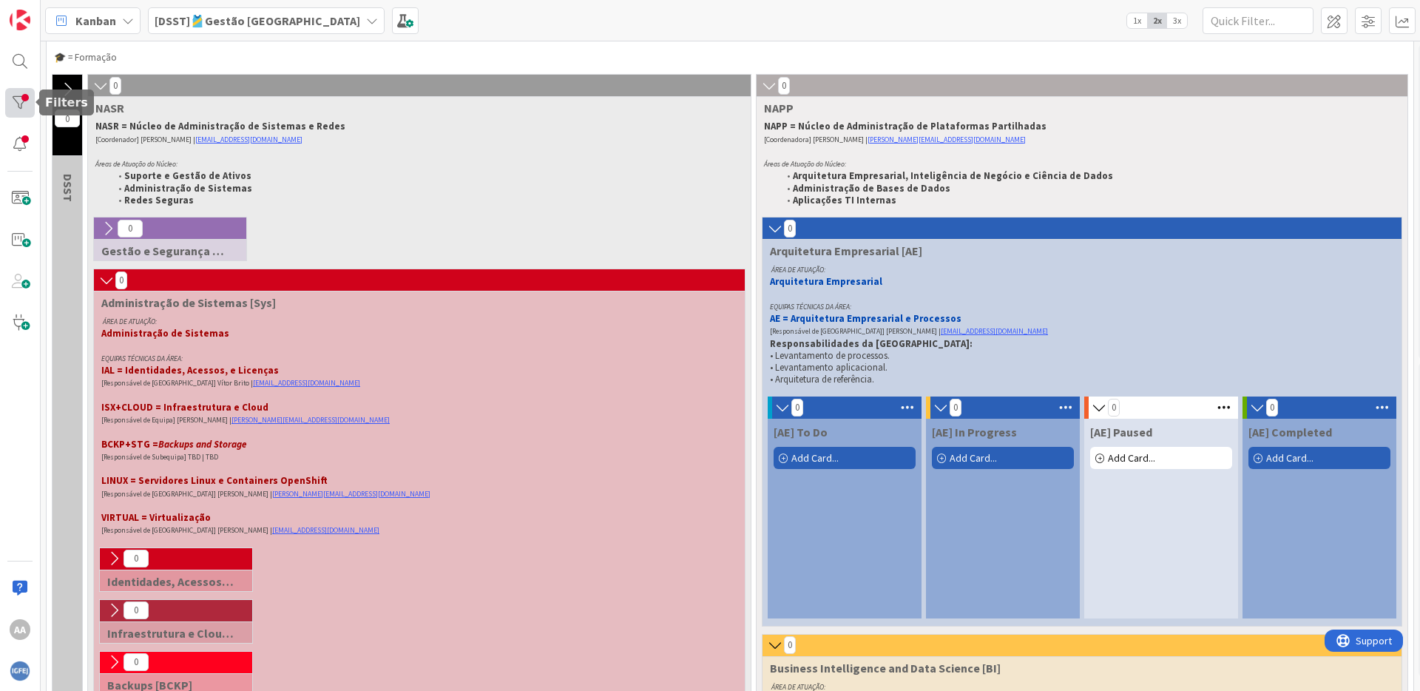
click at [23, 101] on div at bounding box center [20, 103] width 30 height 30
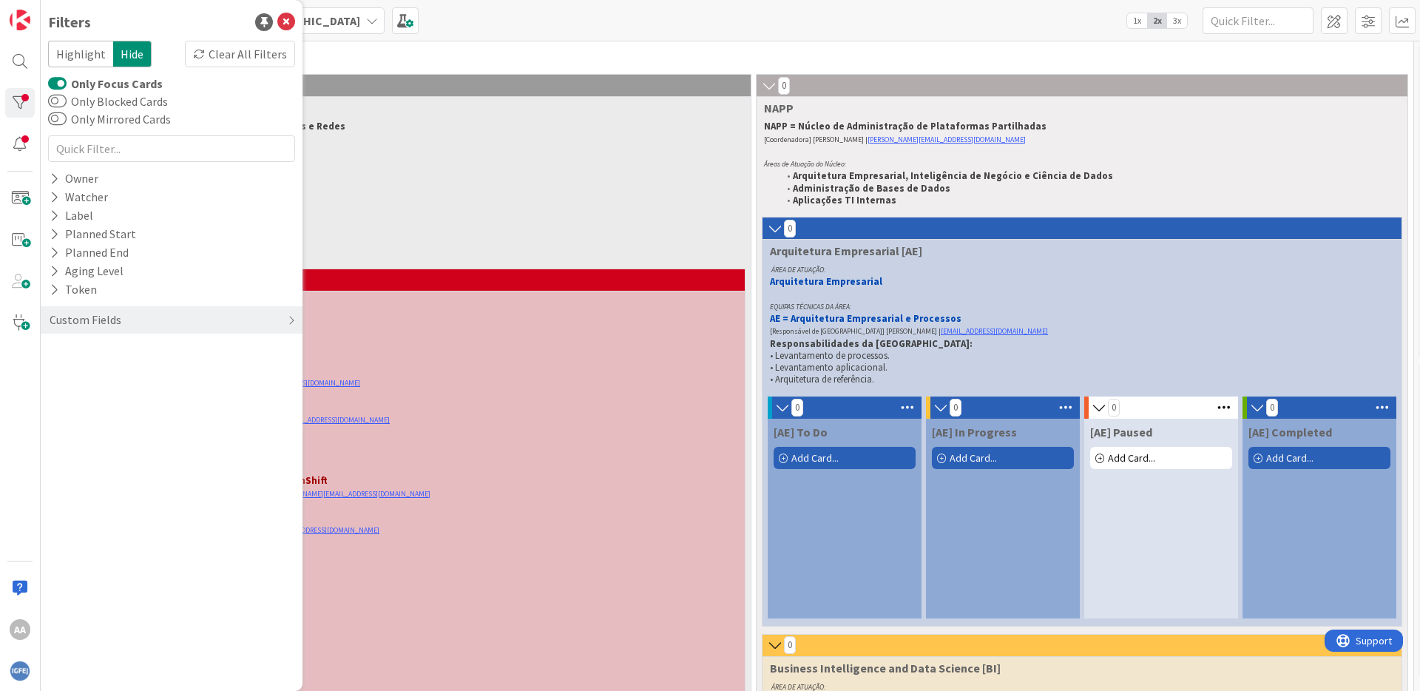
click at [60, 84] on button "Only Focus Cards" at bounding box center [57, 83] width 18 height 15
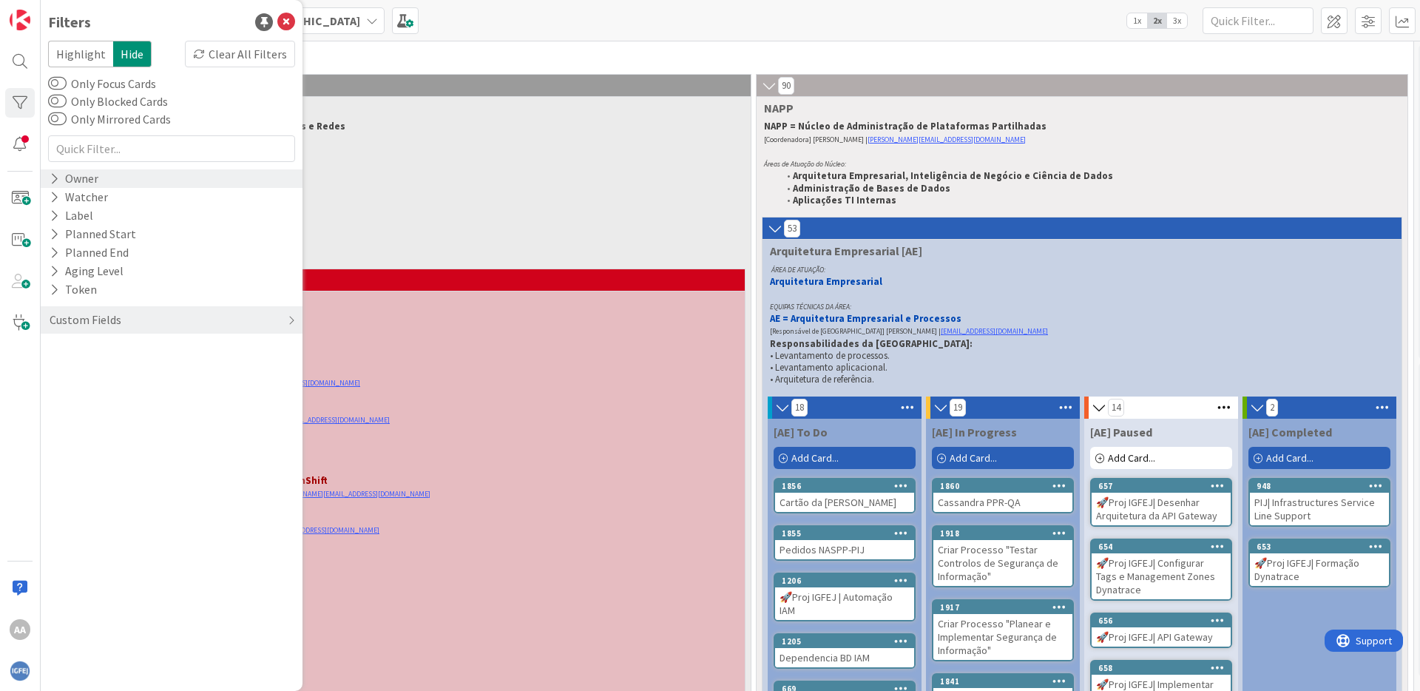
click at [103, 179] on div "Owner" at bounding box center [172, 178] width 262 height 18
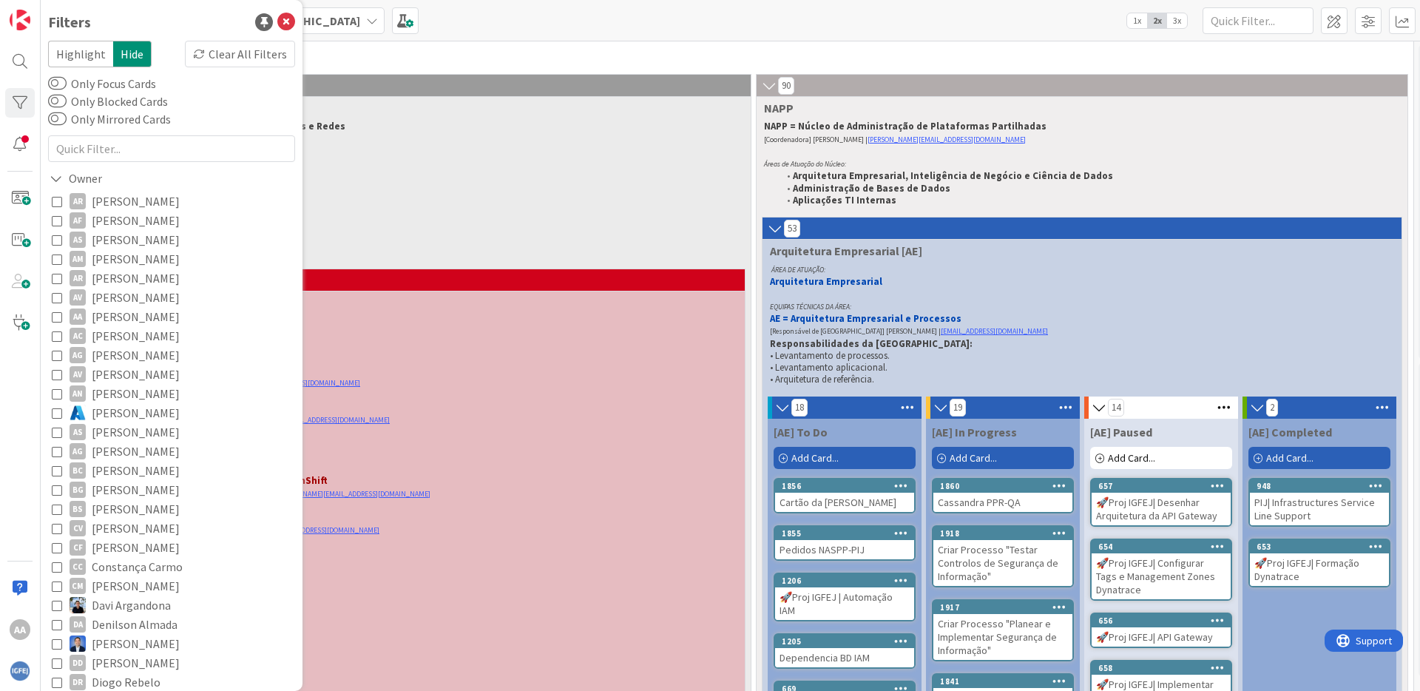
click at [59, 317] on icon at bounding box center [57, 316] width 10 height 10
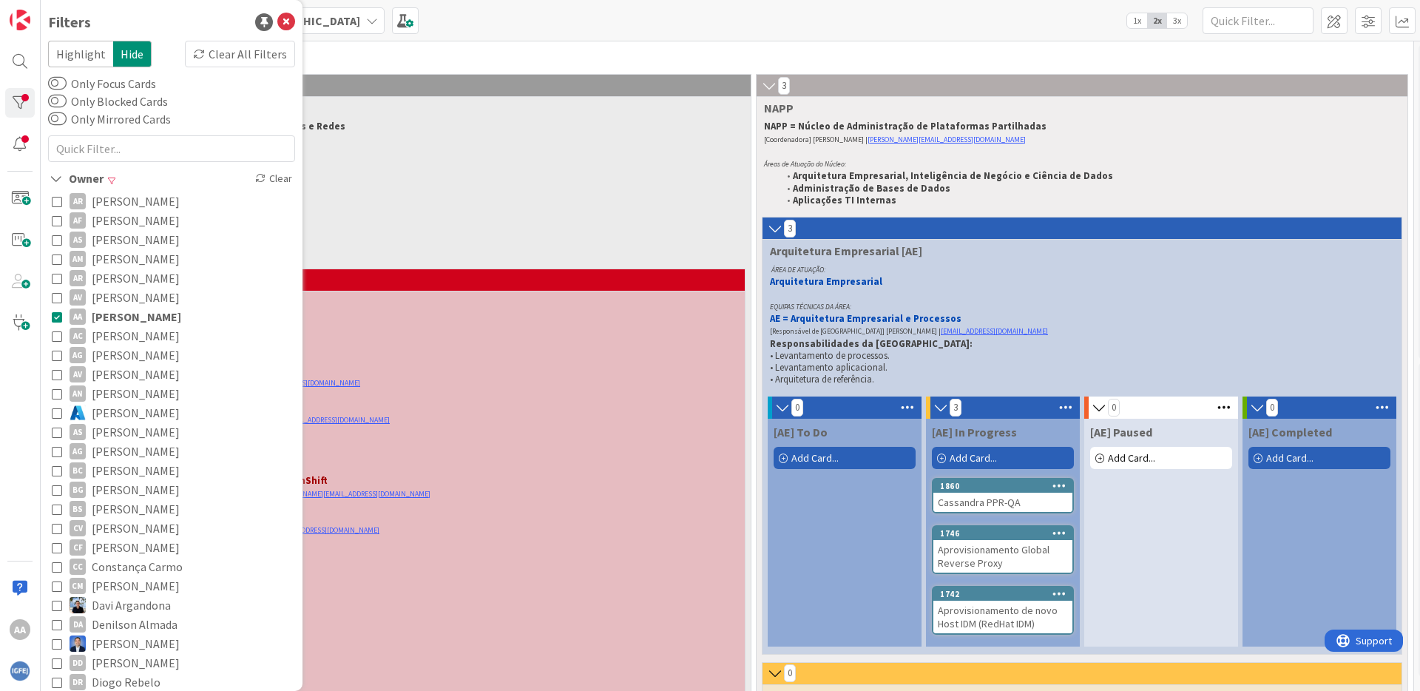
click at [473, 167] on p "Áreas de Atuação do Núcleo:" at bounding box center [419, 164] width 648 height 13
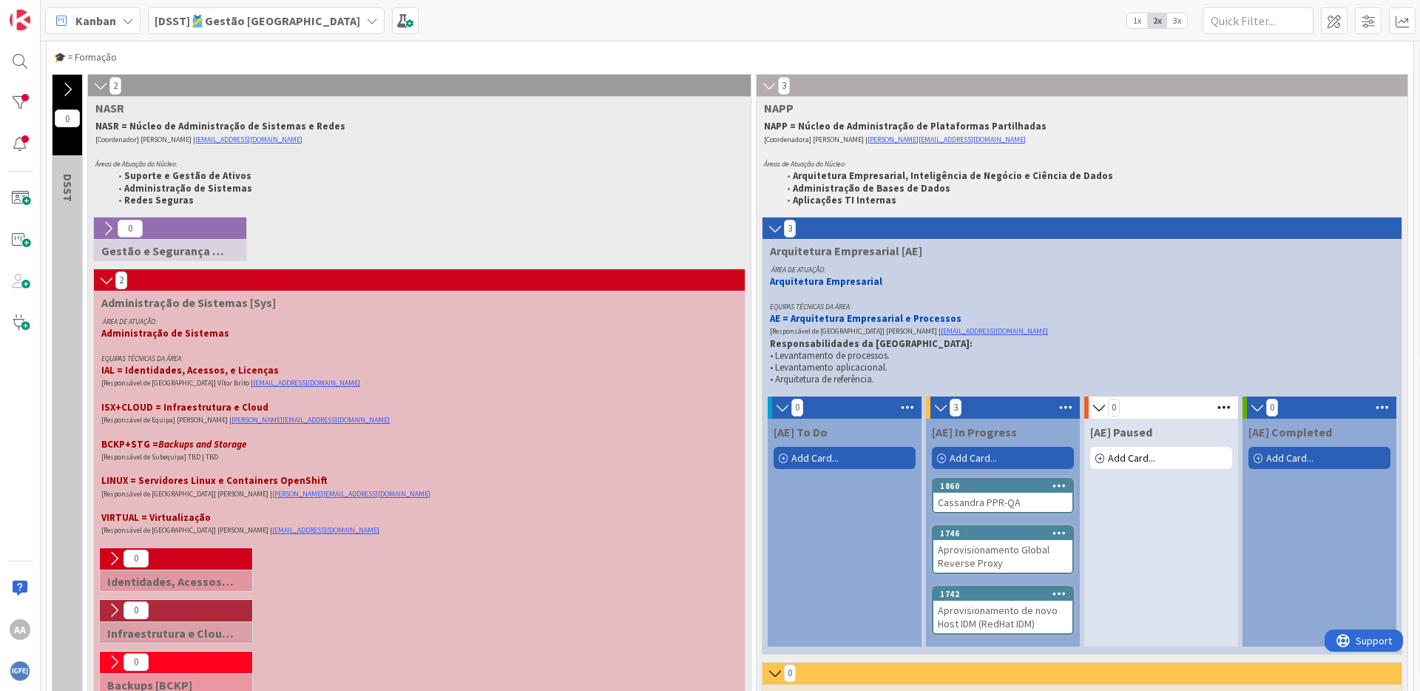
scroll to position [372, 0]
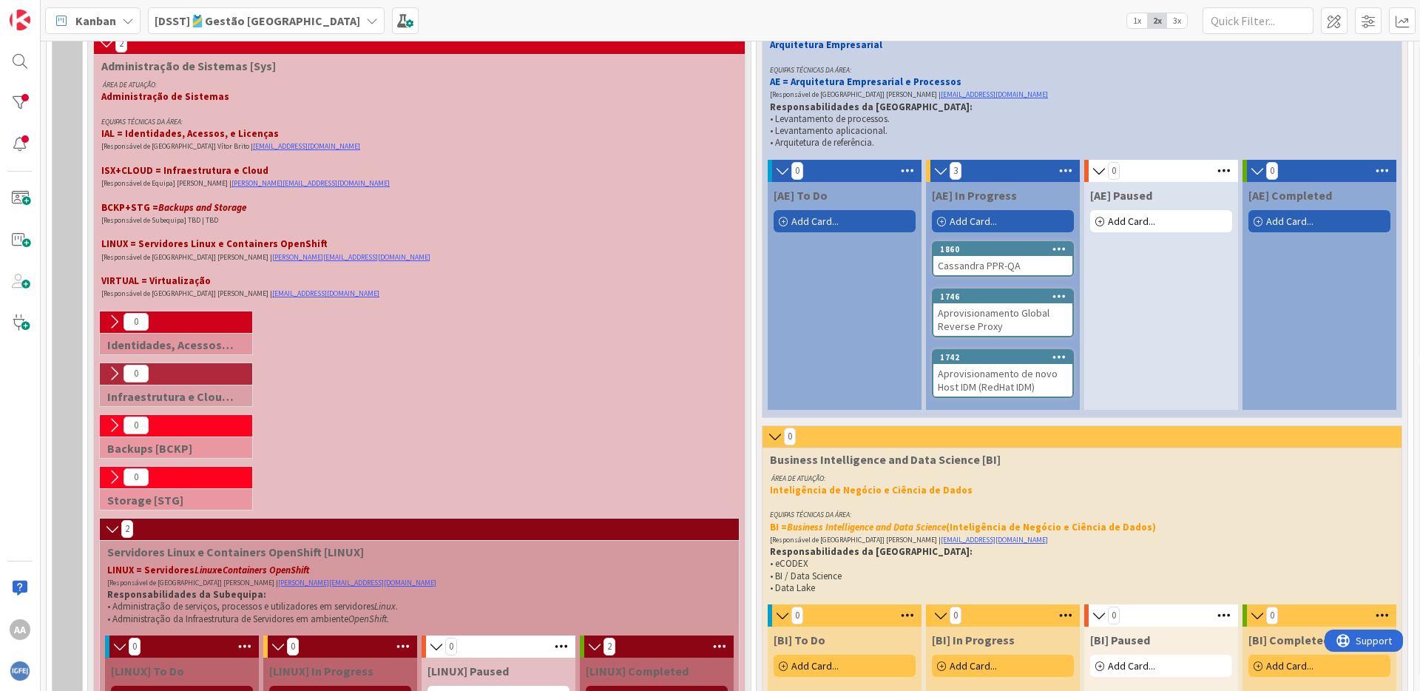
click at [1005, 380] on div "Aprovisionamento de novo Host IDM (RedHat IDM)" at bounding box center [1003, 380] width 139 height 33
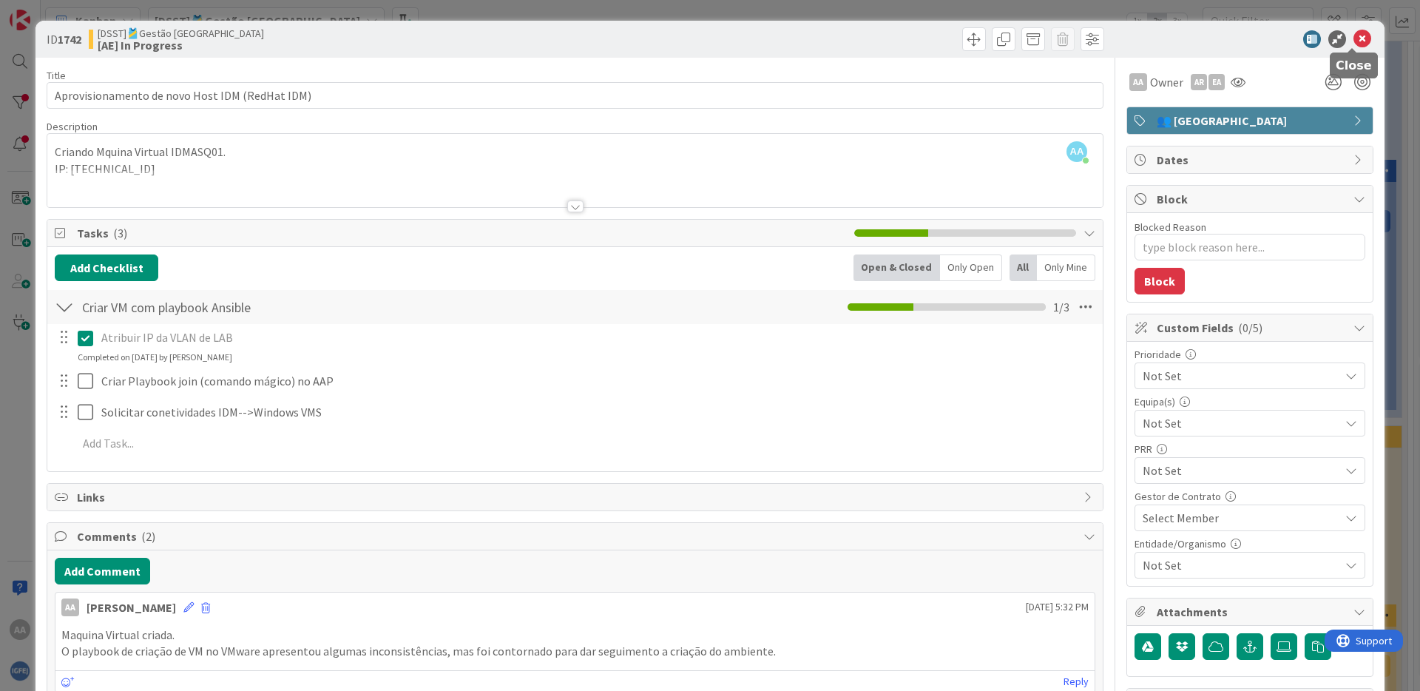
click at [1331, 36] on icon at bounding box center [1363, 39] width 18 height 18
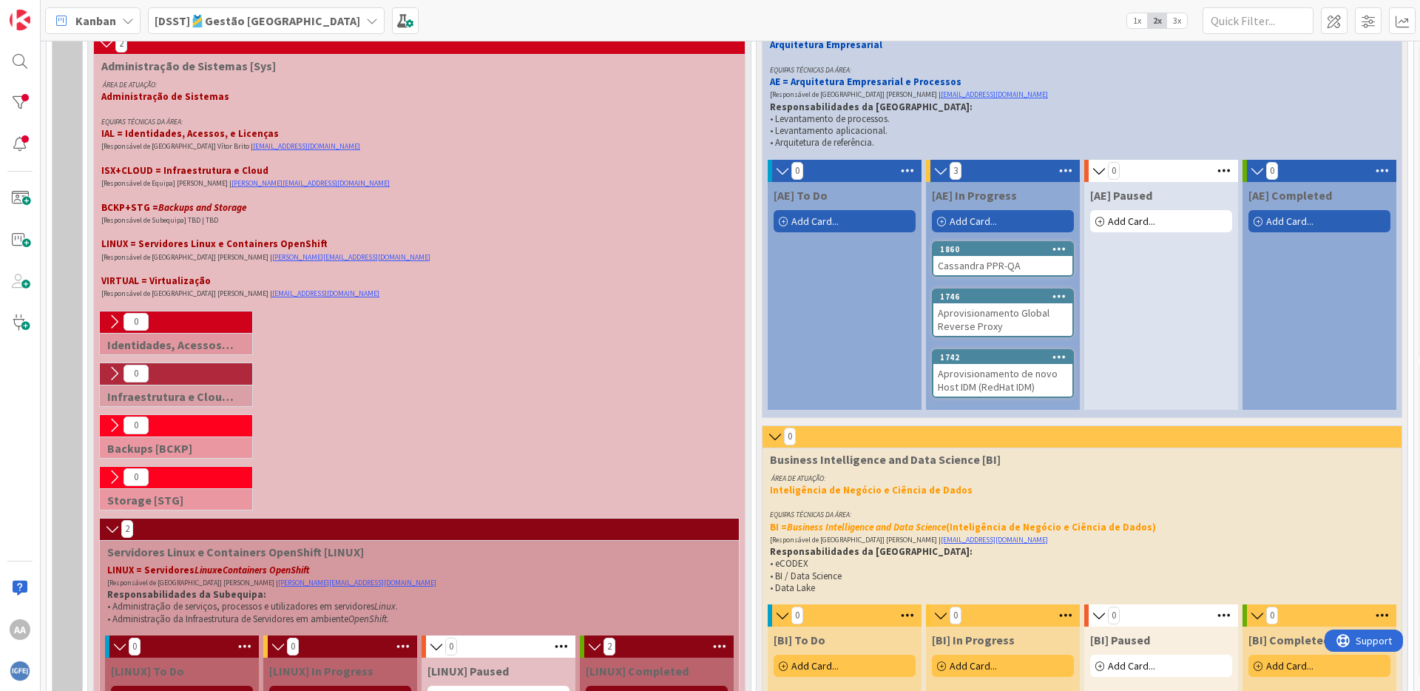
click at [1006, 311] on div "Aprovisionamento Global Reverse Proxy" at bounding box center [1003, 319] width 139 height 33
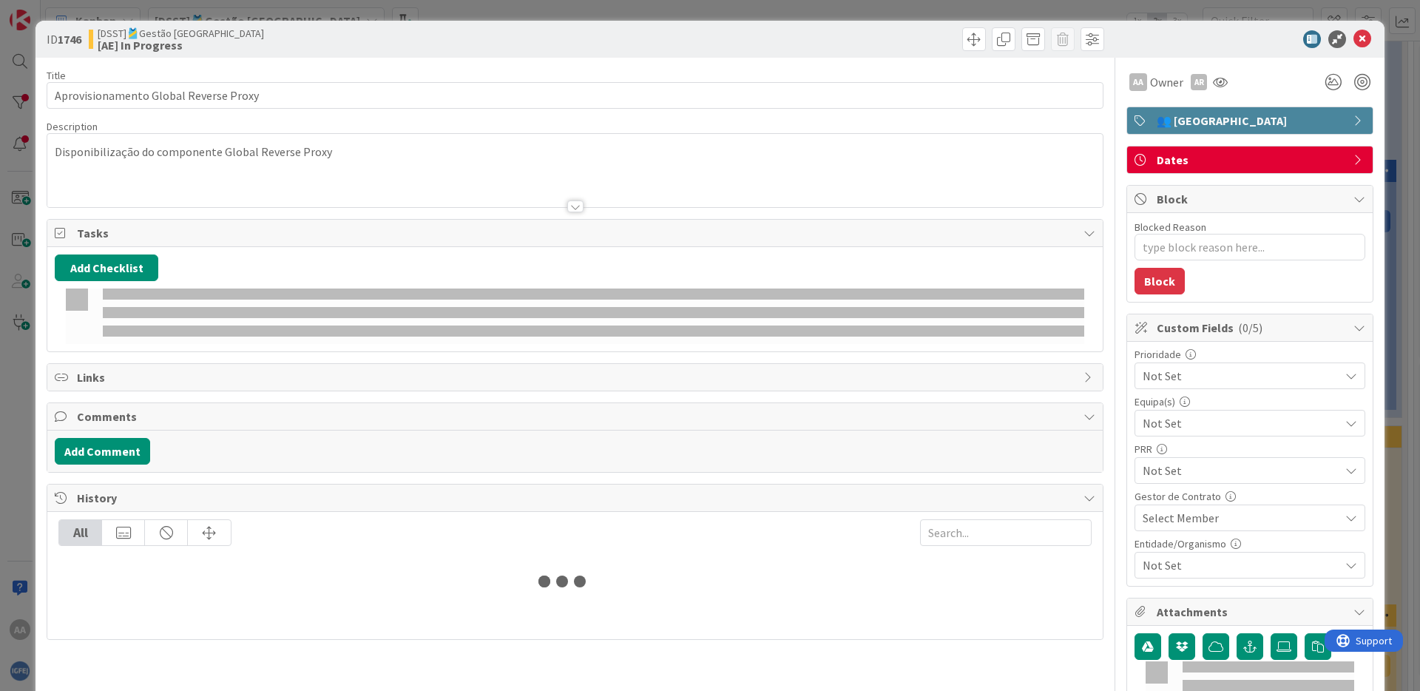
type textarea "x"
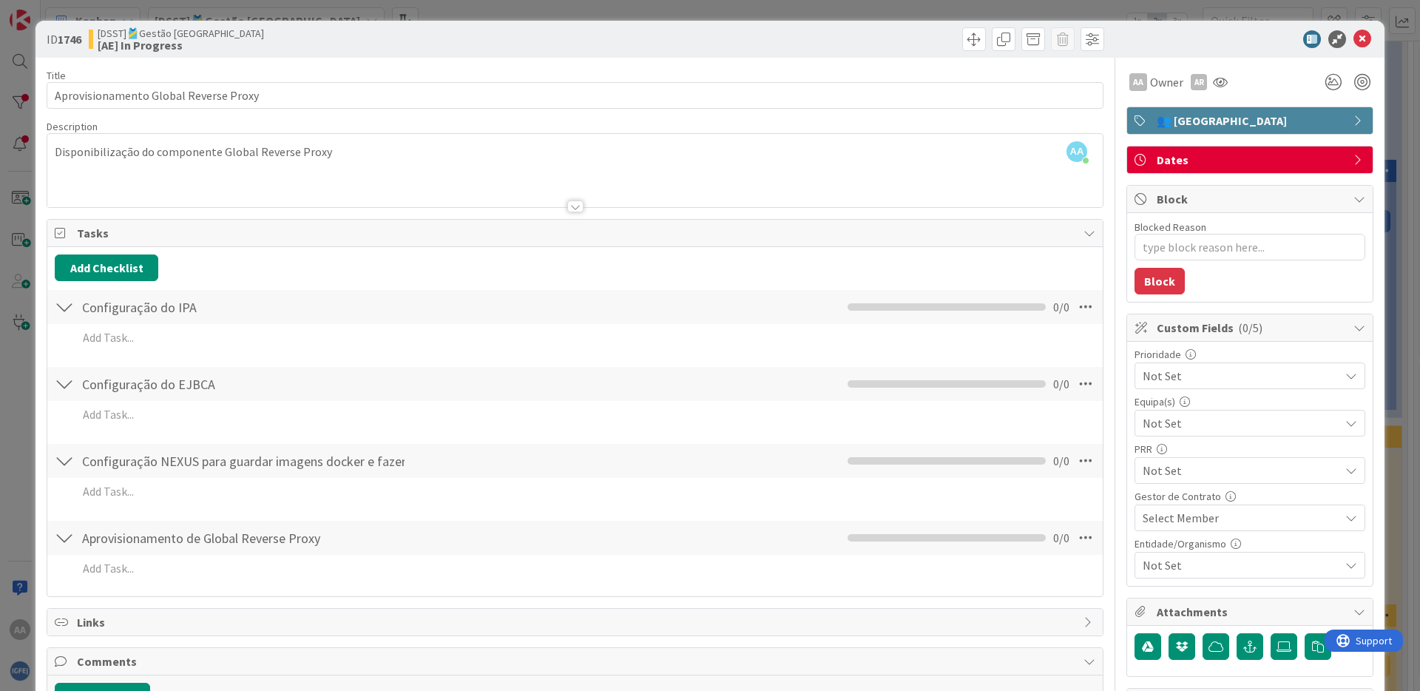
click at [345, 159] on div "AA [PERSON_NAME] just joined Disponibilização do componente Global Reverse Proxy" at bounding box center [575, 170] width 1056 height 73
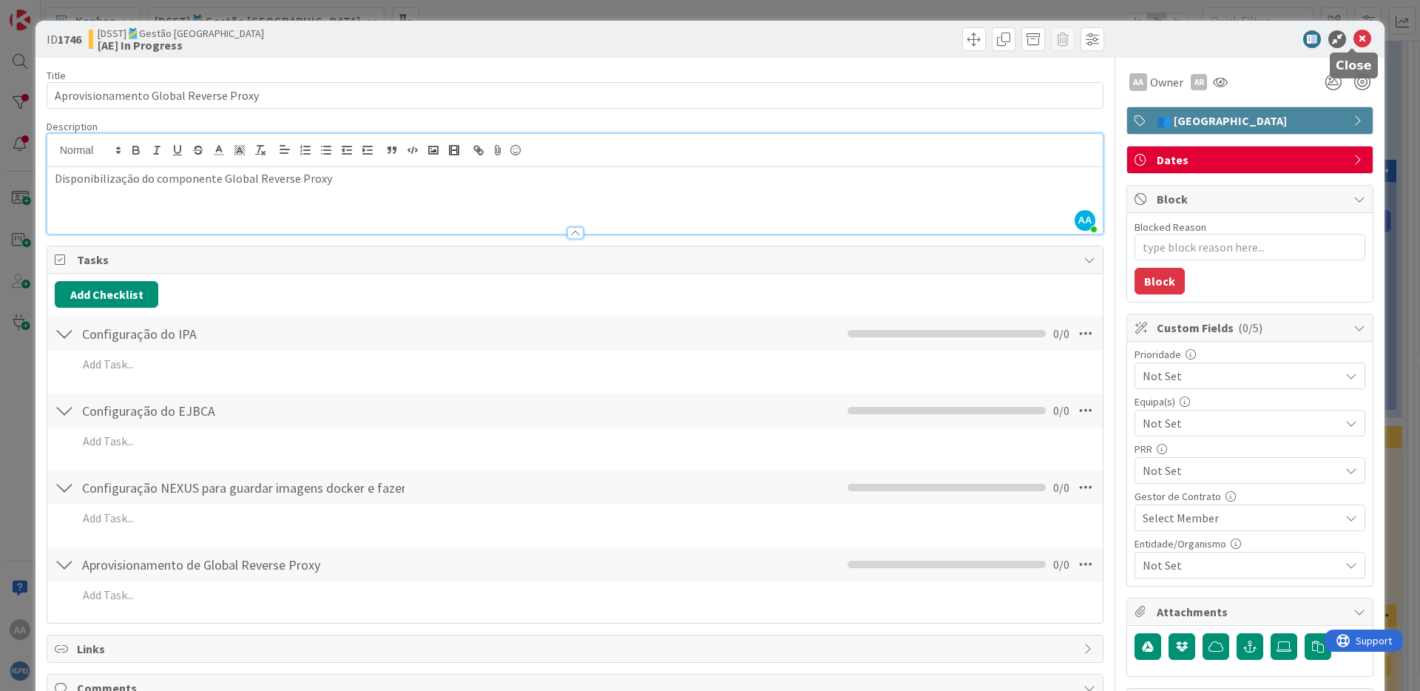
click at [1331, 41] on icon at bounding box center [1363, 39] width 18 height 18
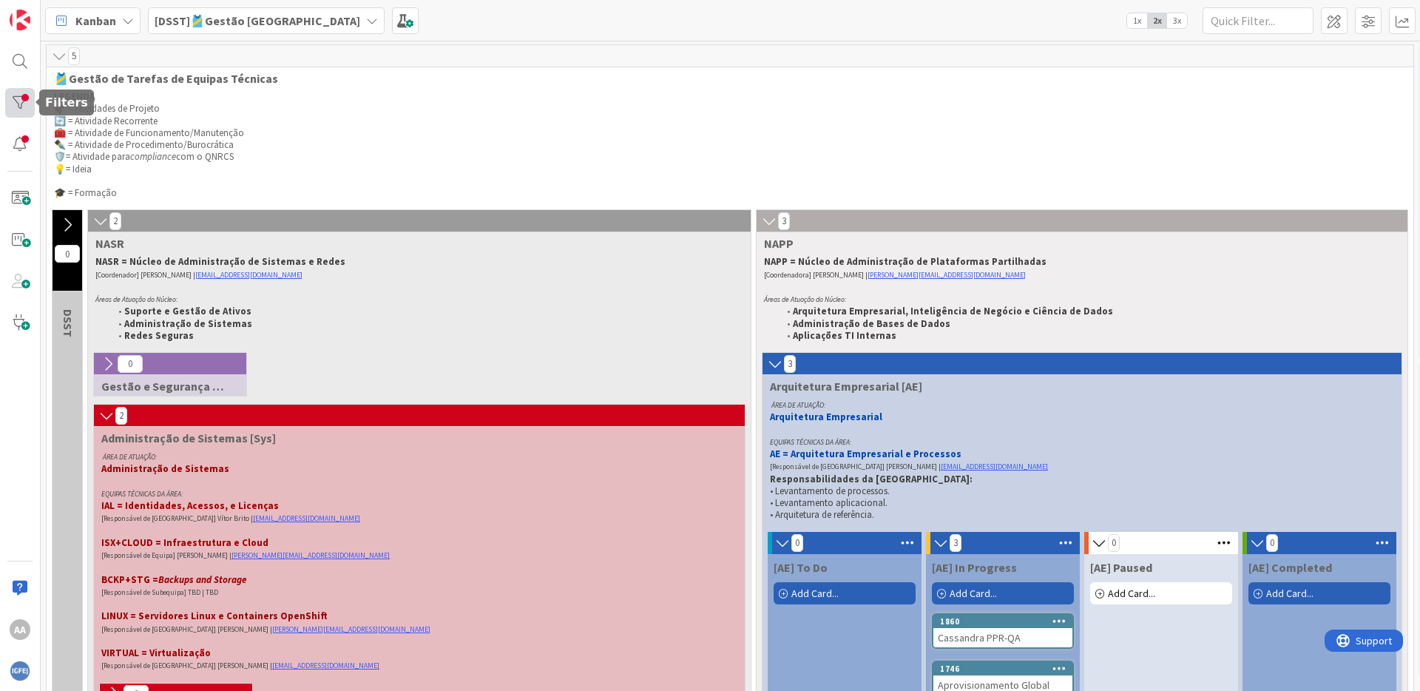
click at [23, 105] on div at bounding box center [20, 103] width 30 height 30
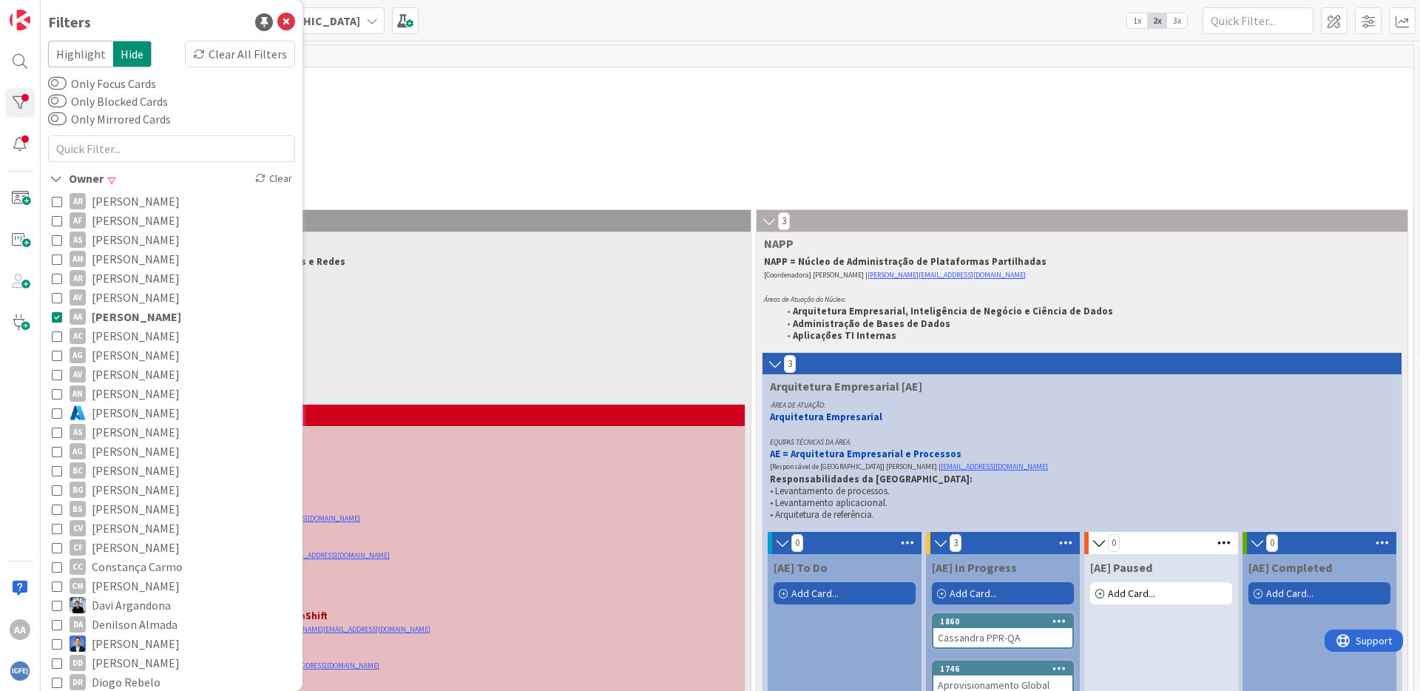
click at [54, 317] on icon at bounding box center [57, 316] width 10 height 10
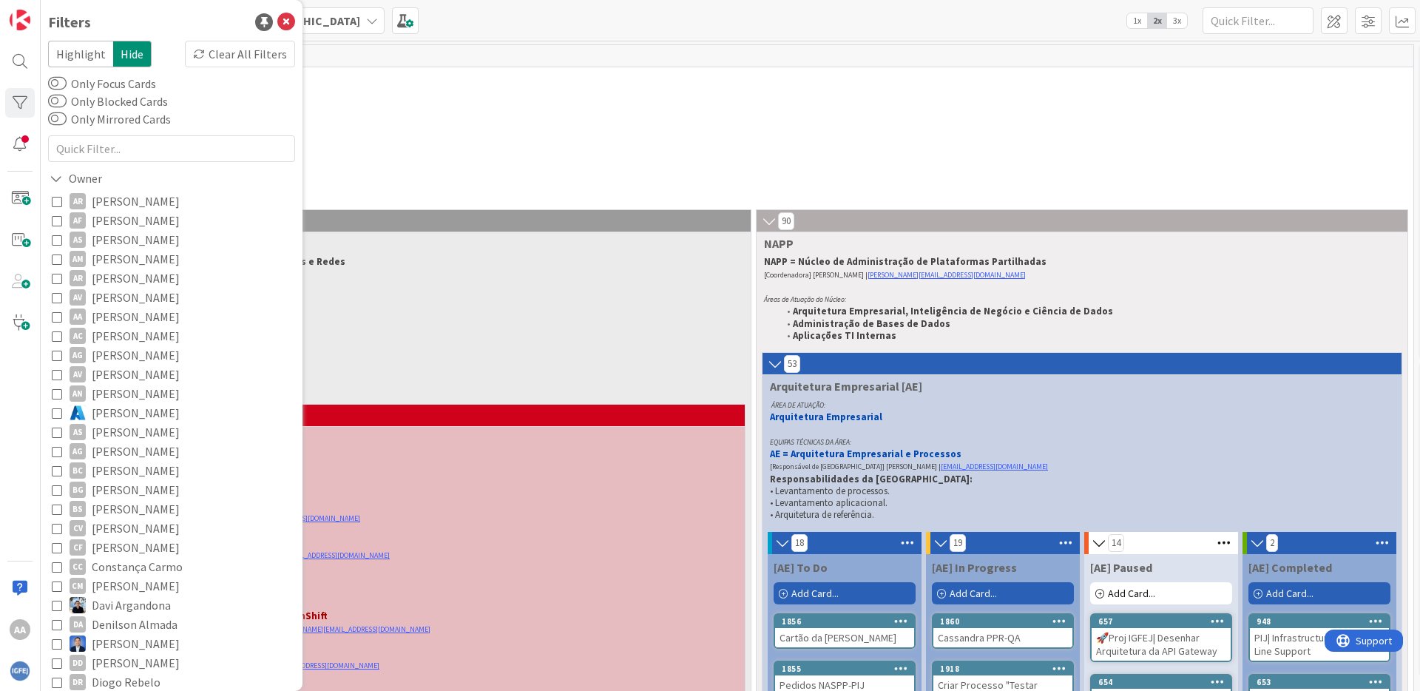
click at [473, 121] on p "🔄 = Atividade Recorrente" at bounding box center [730, 121] width 1352 height 12
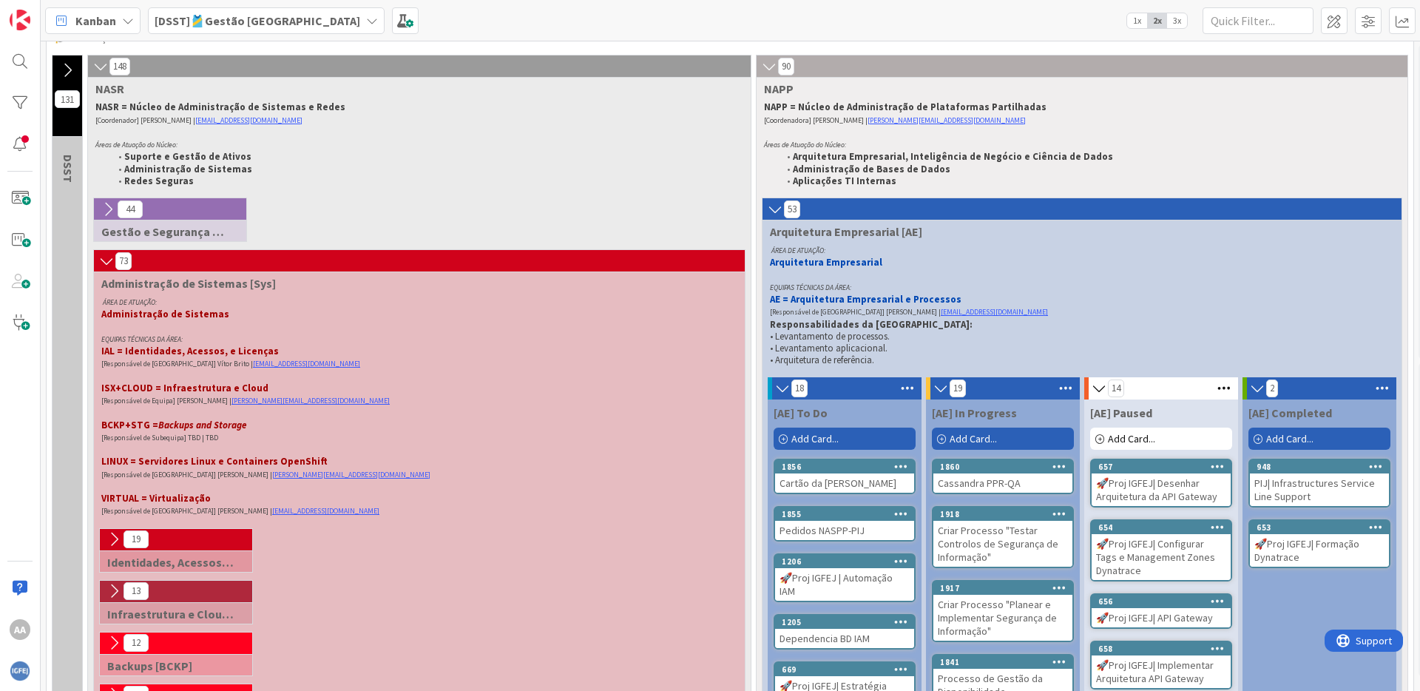
scroll to position [164, 0]
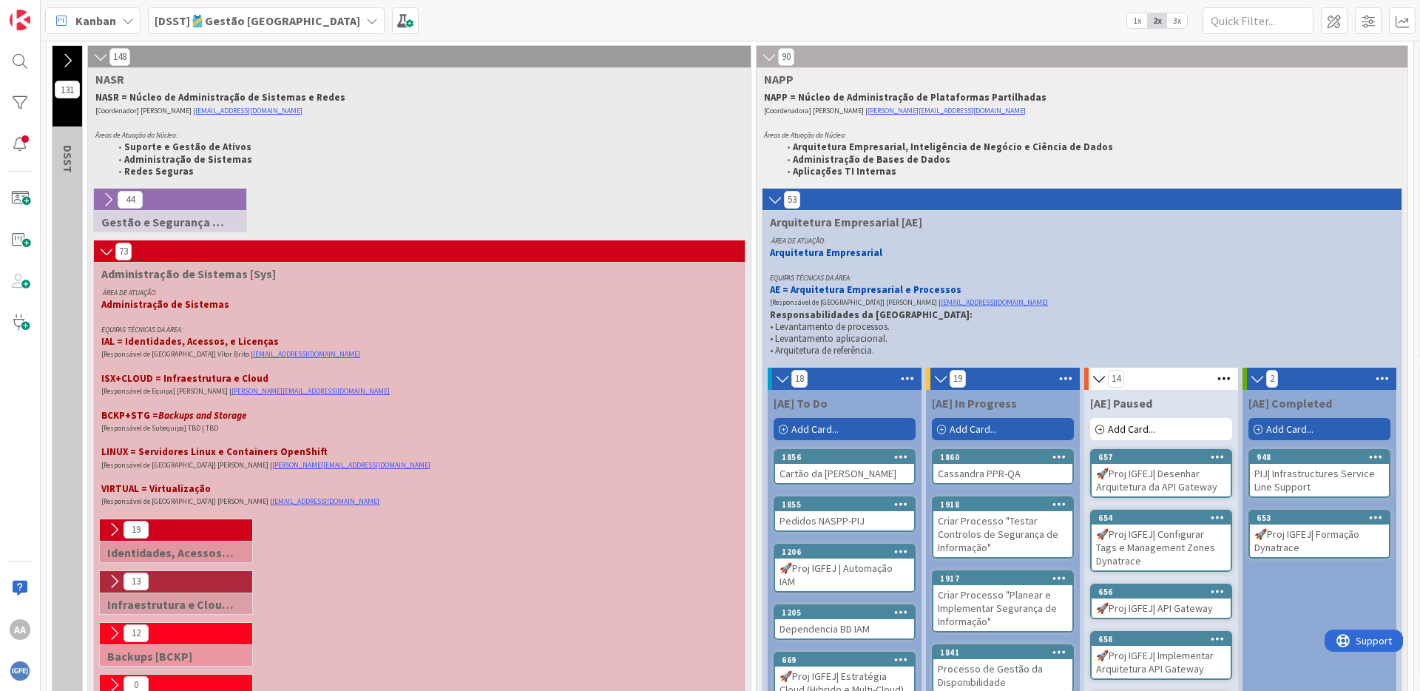
click at [1176, 17] on span "3x" at bounding box center [1177, 20] width 20 height 15
